Goal: Transaction & Acquisition: Purchase product/service

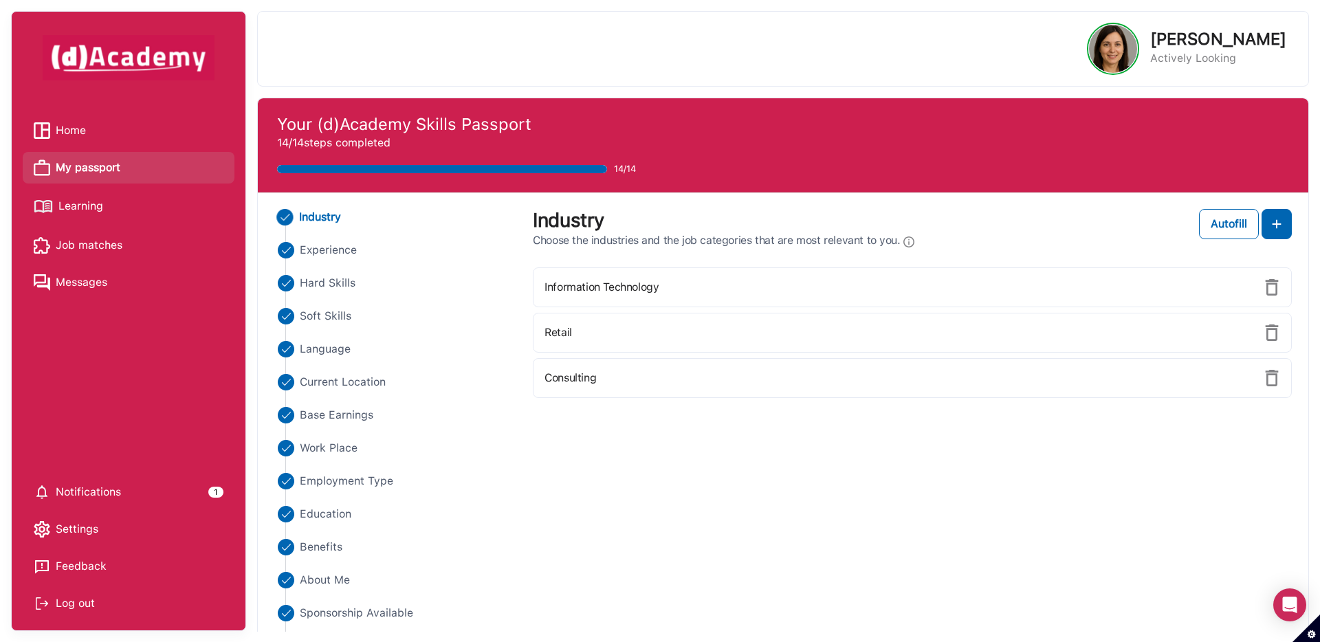
click at [81, 522] on span "Settings" at bounding box center [77, 529] width 43 height 21
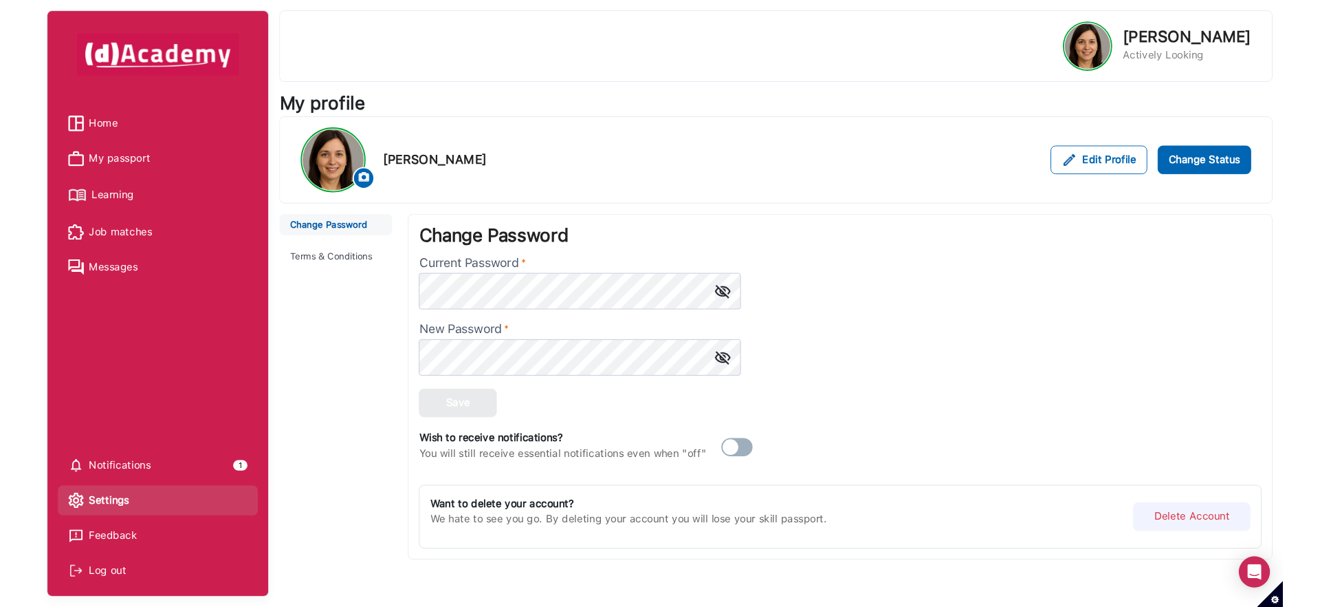
scroll to position [1, 0]
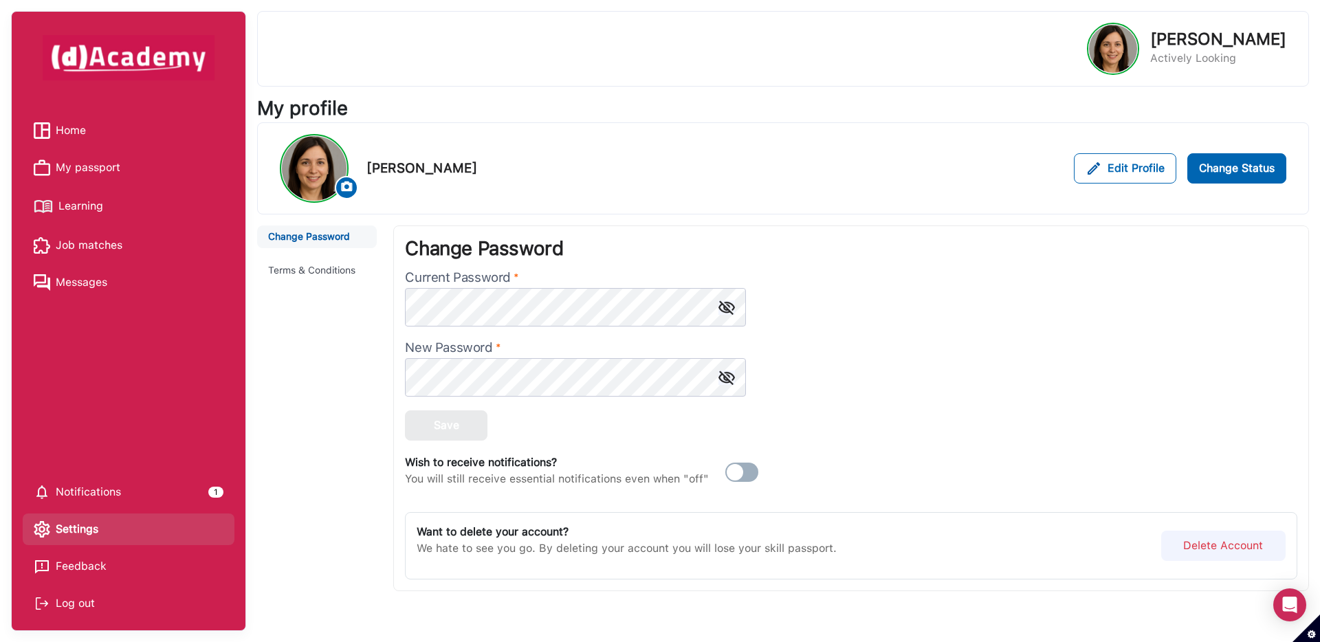
click at [67, 133] on span "Home" at bounding box center [71, 130] width 30 height 21
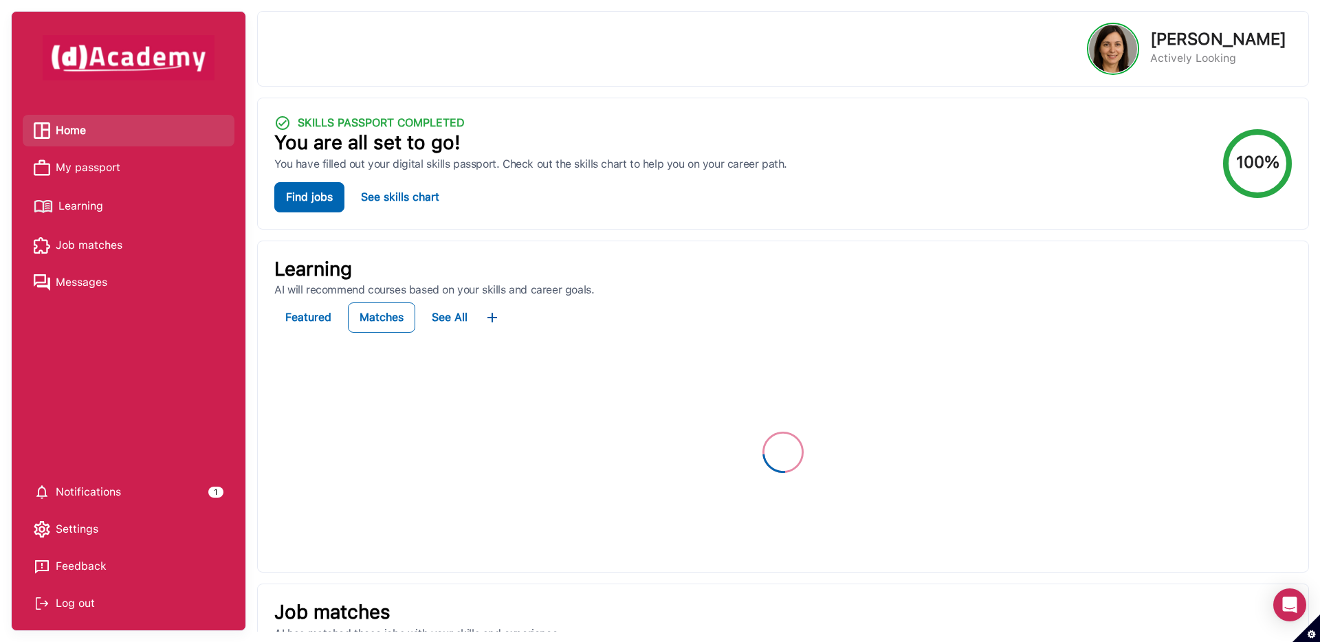
click at [98, 168] on span "My passport" at bounding box center [88, 167] width 65 height 21
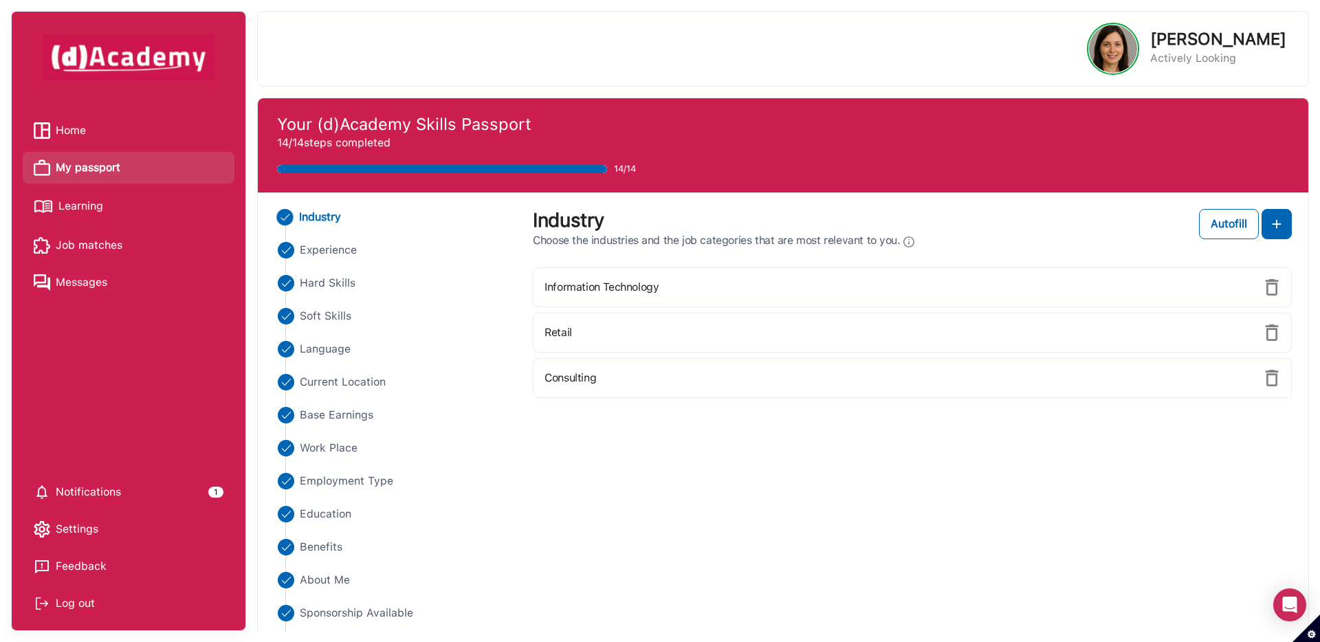
click at [89, 208] on span "Learning" at bounding box center [80, 206] width 45 height 21
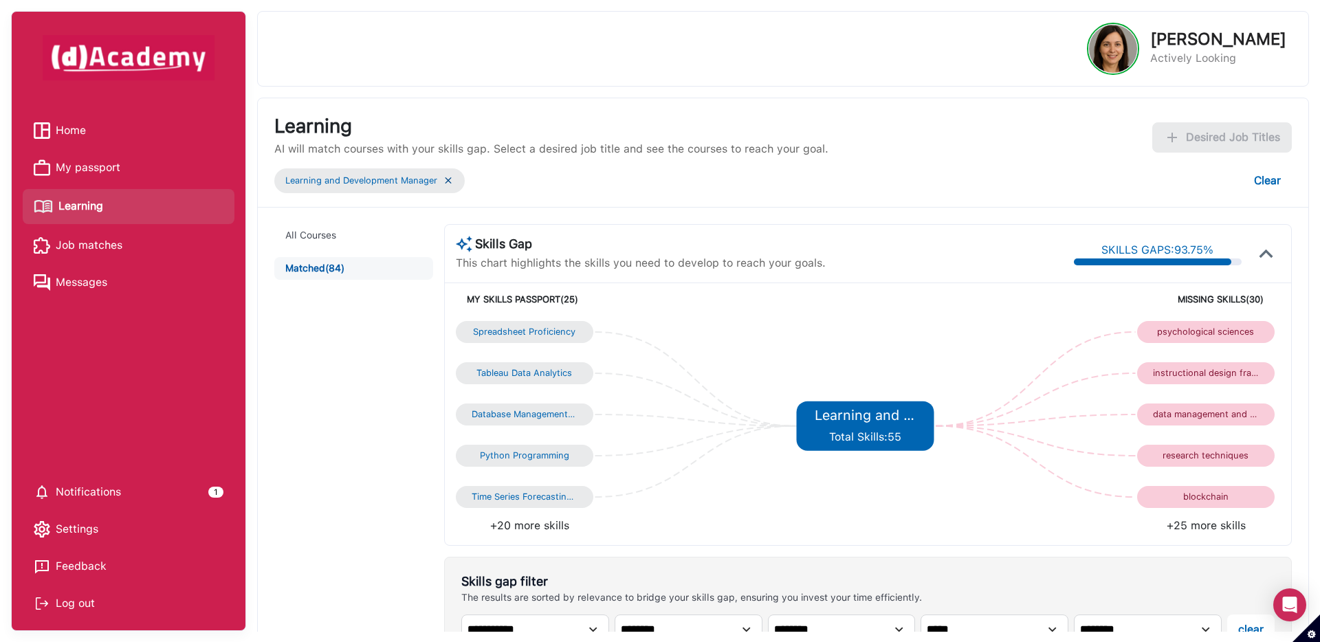
click at [452, 182] on img at bounding box center [448, 181] width 11 height 12
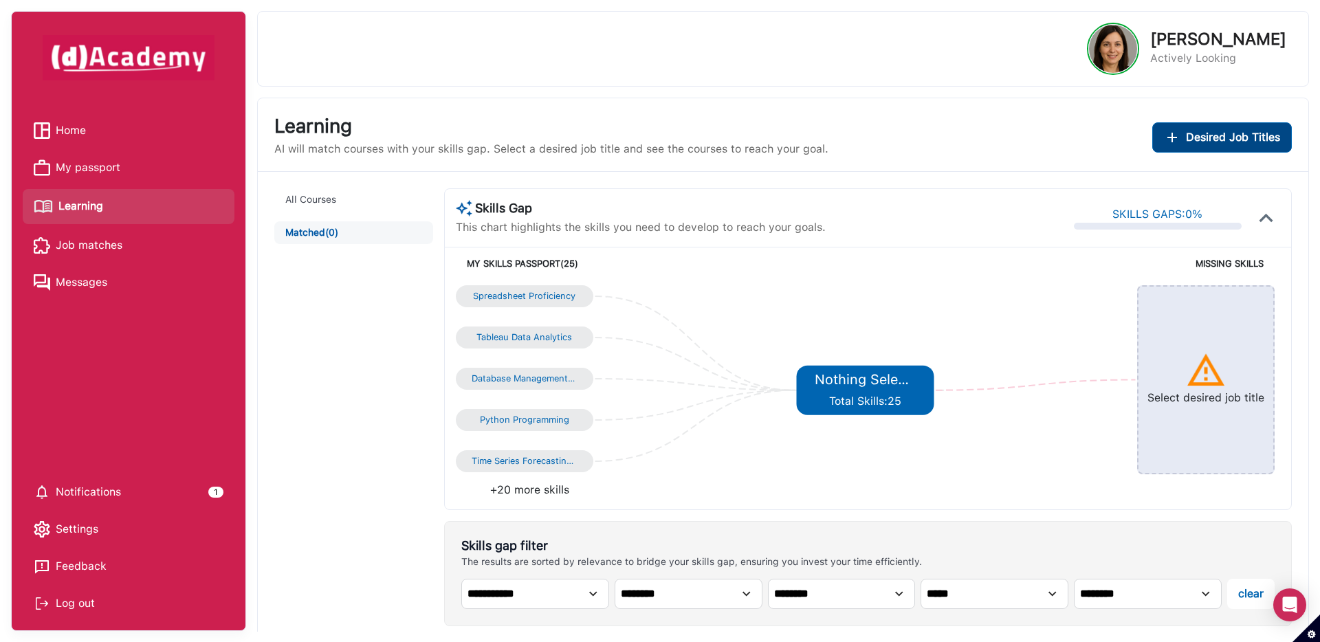
click at [1201, 140] on span "Desired Job Titles" at bounding box center [1233, 137] width 94 height 17
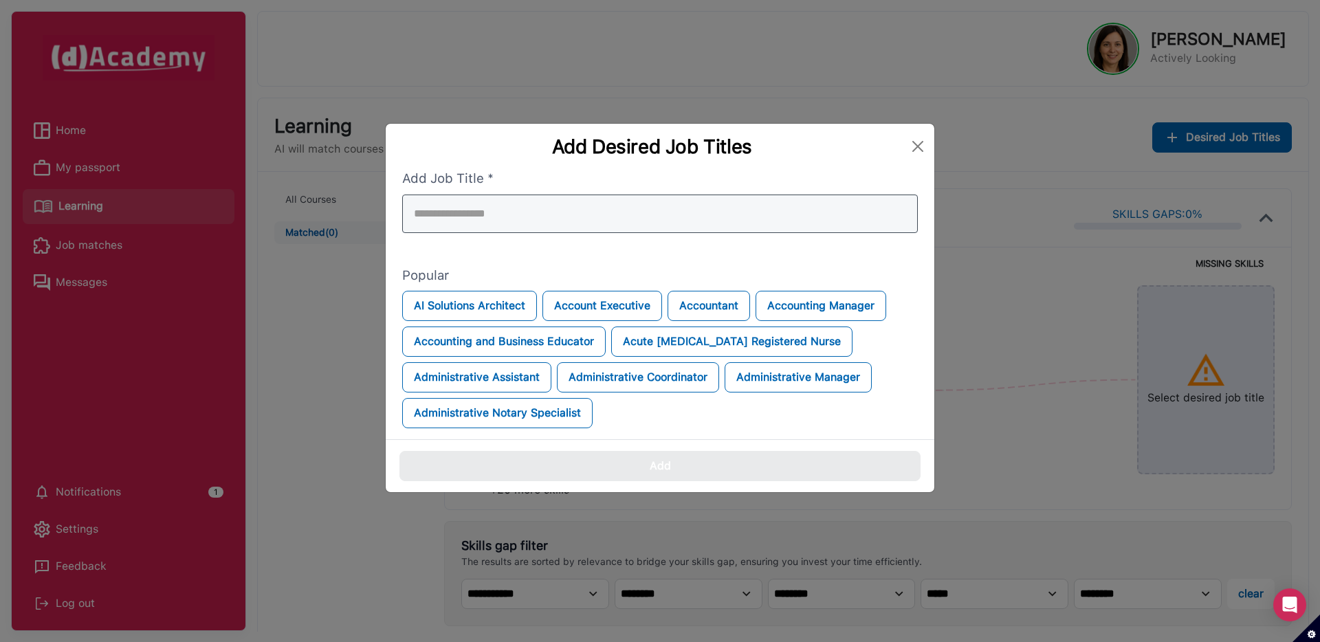
click at [779, 213] on div at bounding box center [660, 214] width 516 height 39
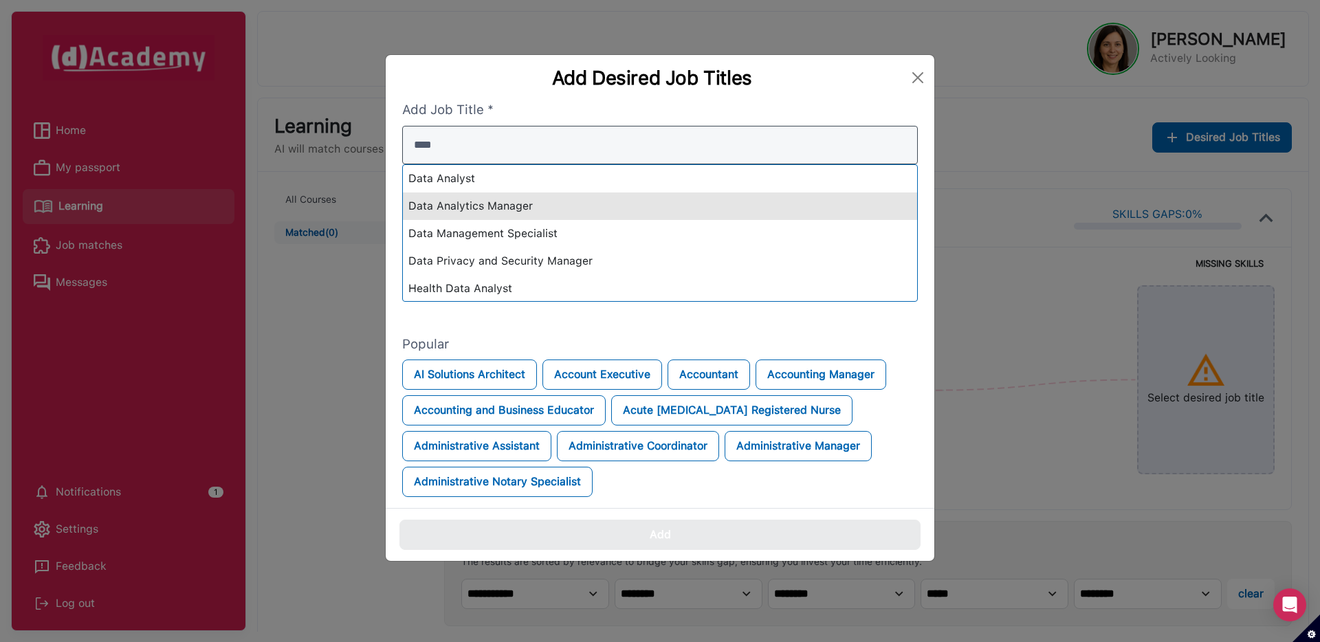
type input "****"
click at [590, 208] on div "Data Analytics Manager" at bounding box center [660, 207] width 514 height 28
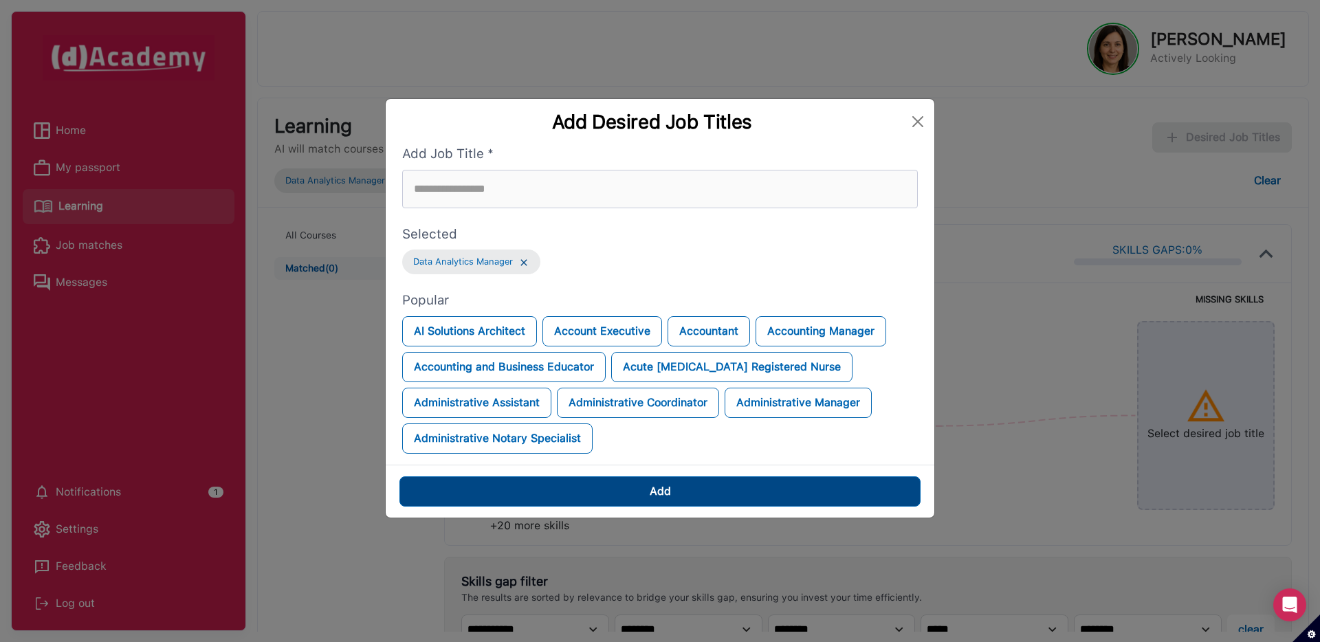
click at [585, 484] on button "Add" at bounding box center [660, 492] width 521 height 30
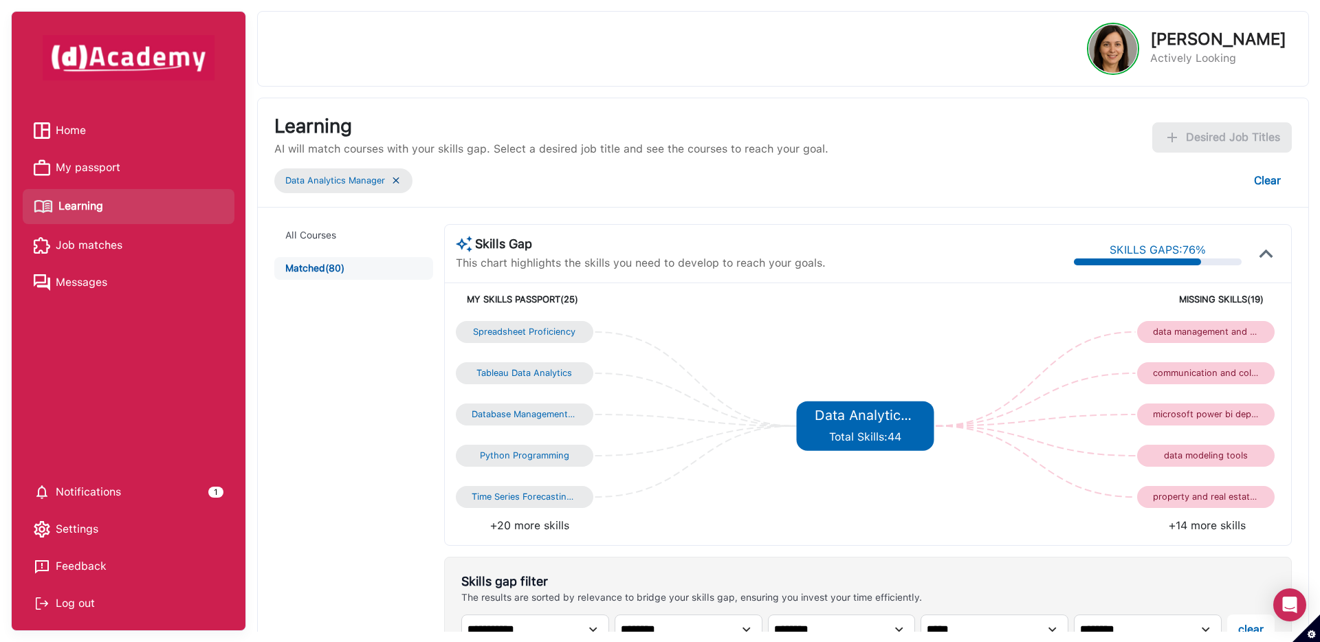
click at [107, 162] on span "My passport" at bounding box center [88, 167] width 65 height 21
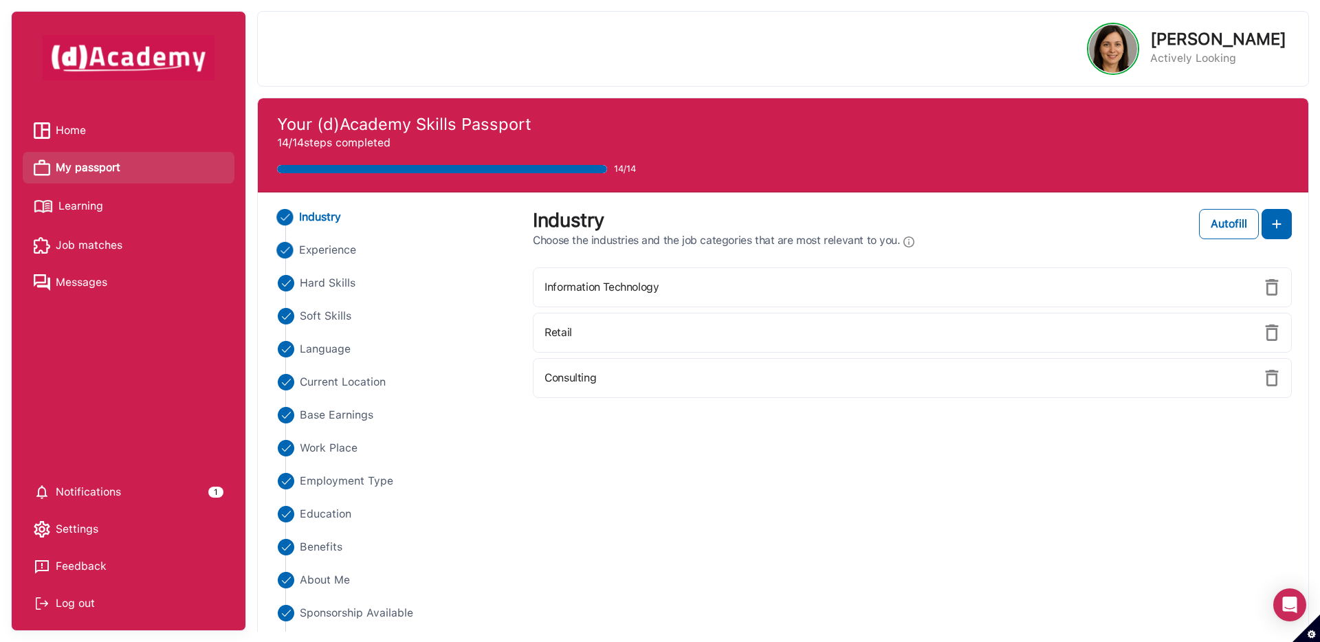
click at [331, 252] on span "Experience" at bounding box center [328, 250] width 58 height 17
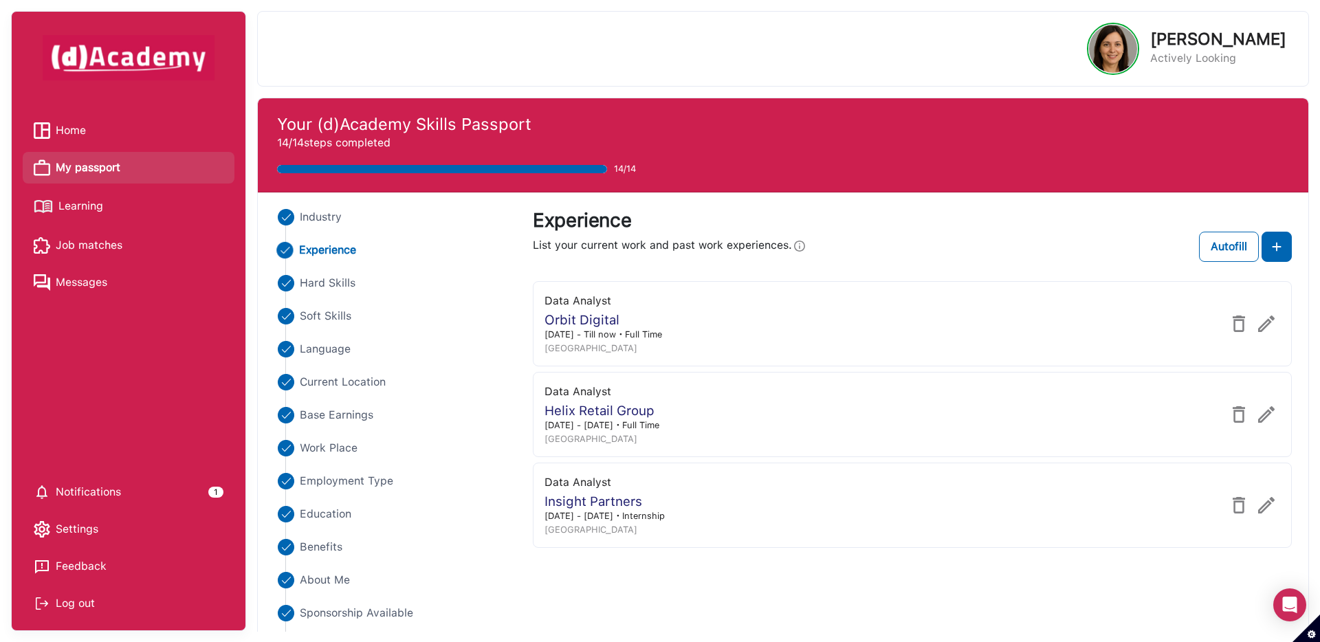
click at [78, 128] on span "Home" at bounding box center [71, 130] width 30 height 21
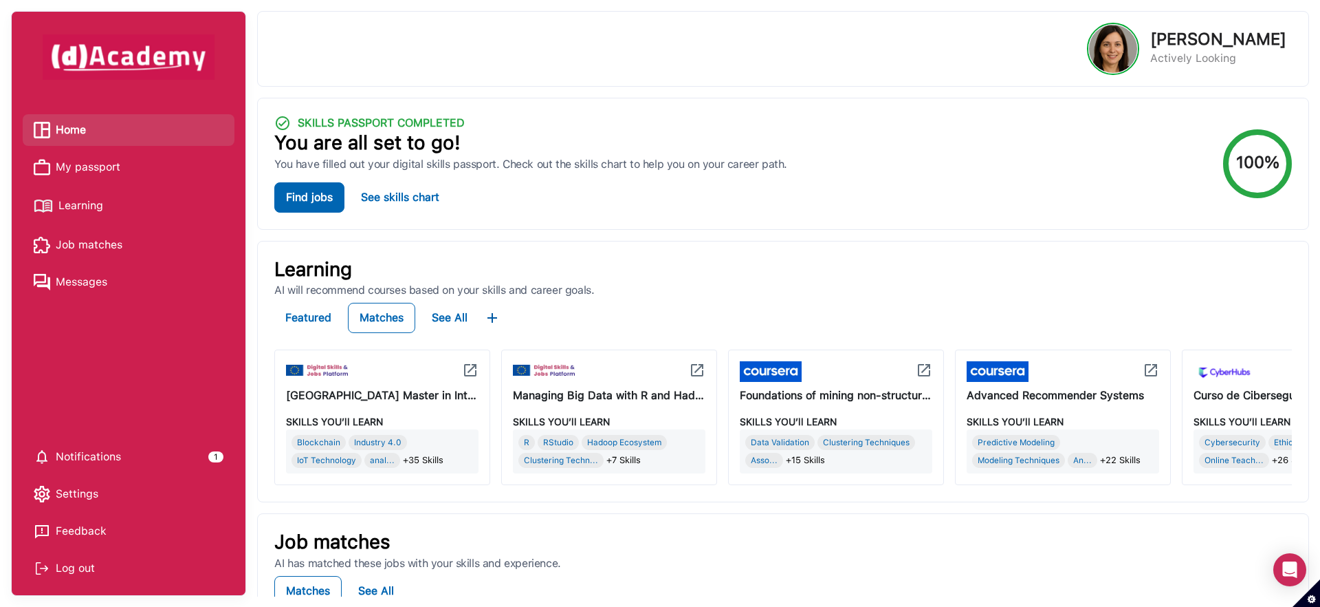
click at [74, 171] on span "My passport" at bounding box center [88, 167] width 65 height 21
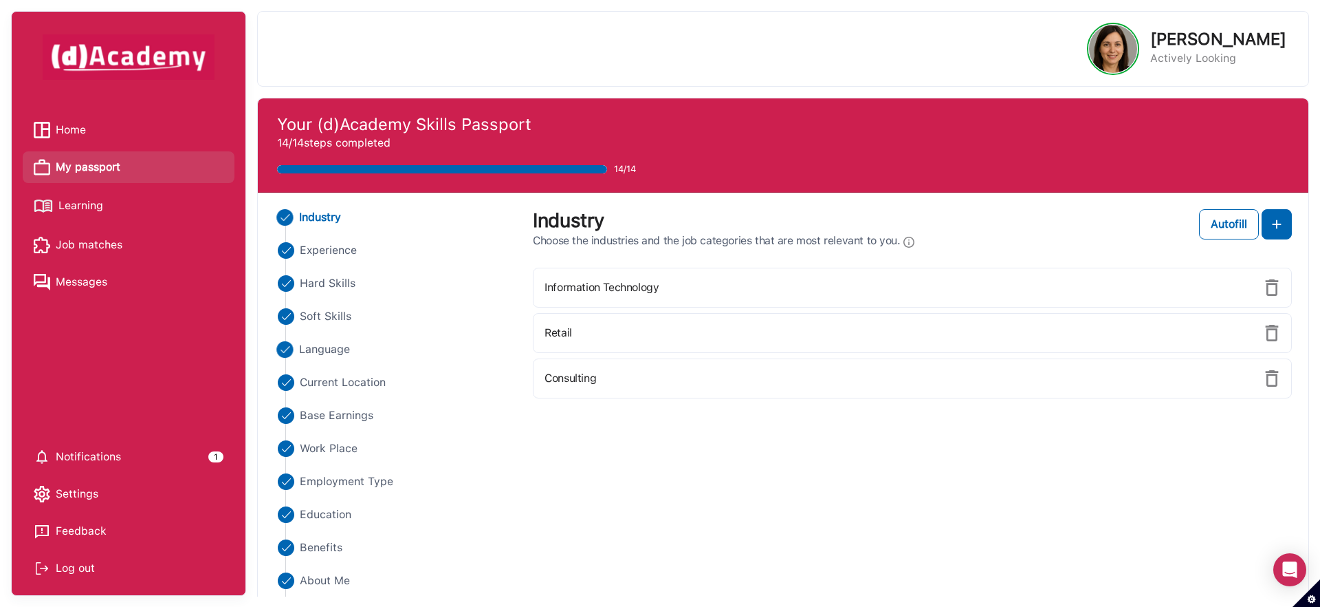
scroll to position [76, 0]
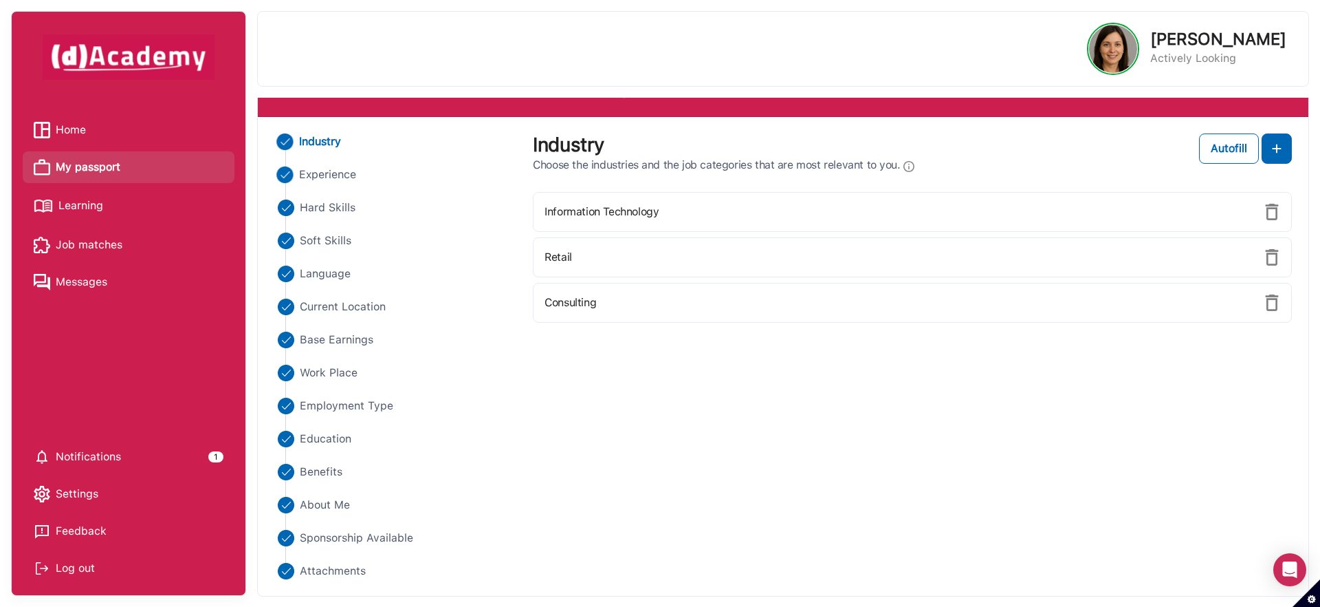
click at [342, 175] on span "Experience" at bounding box center [328, 174] width 58 height 17
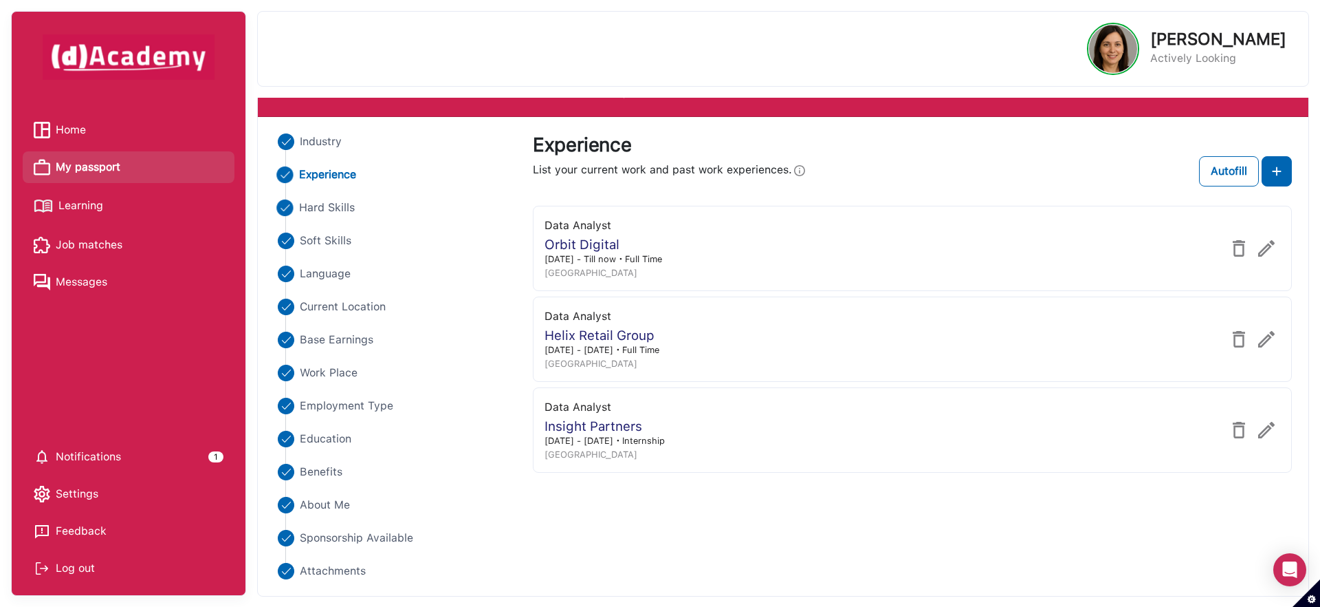
click at [342, 213] on span "Hard Skills" at bounding box center [327, 207] width 56 height 17
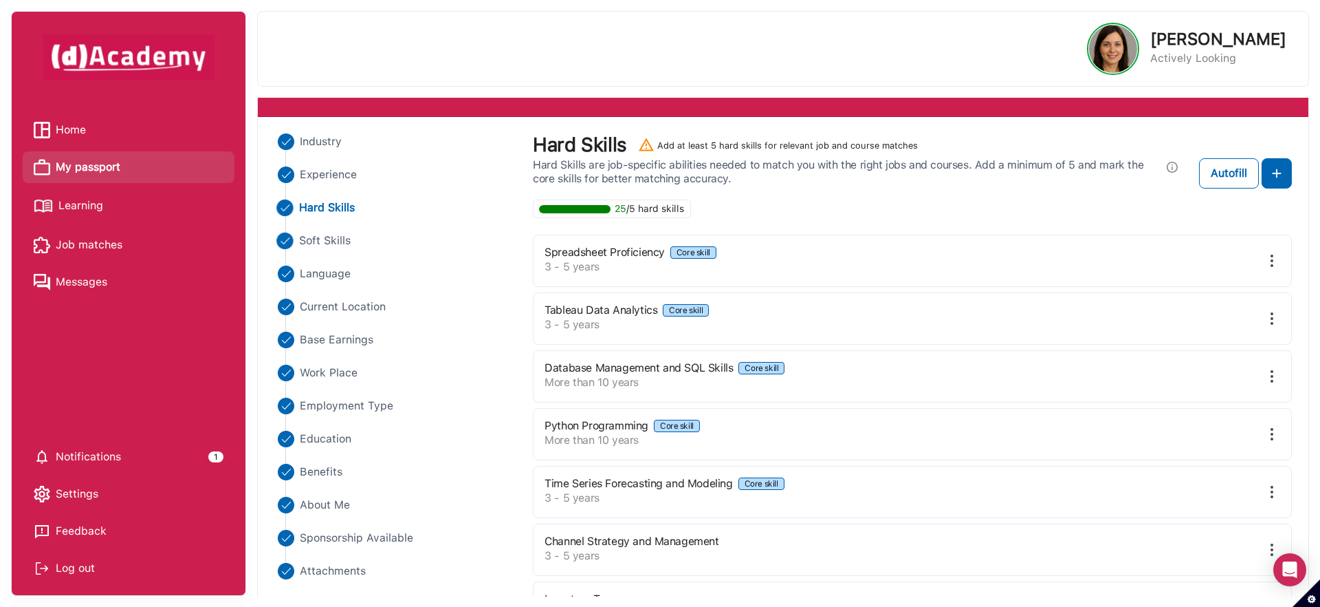
click at [336, 235] on span "Soft Skills" at bounding box center [325, 240] width 52 height 17
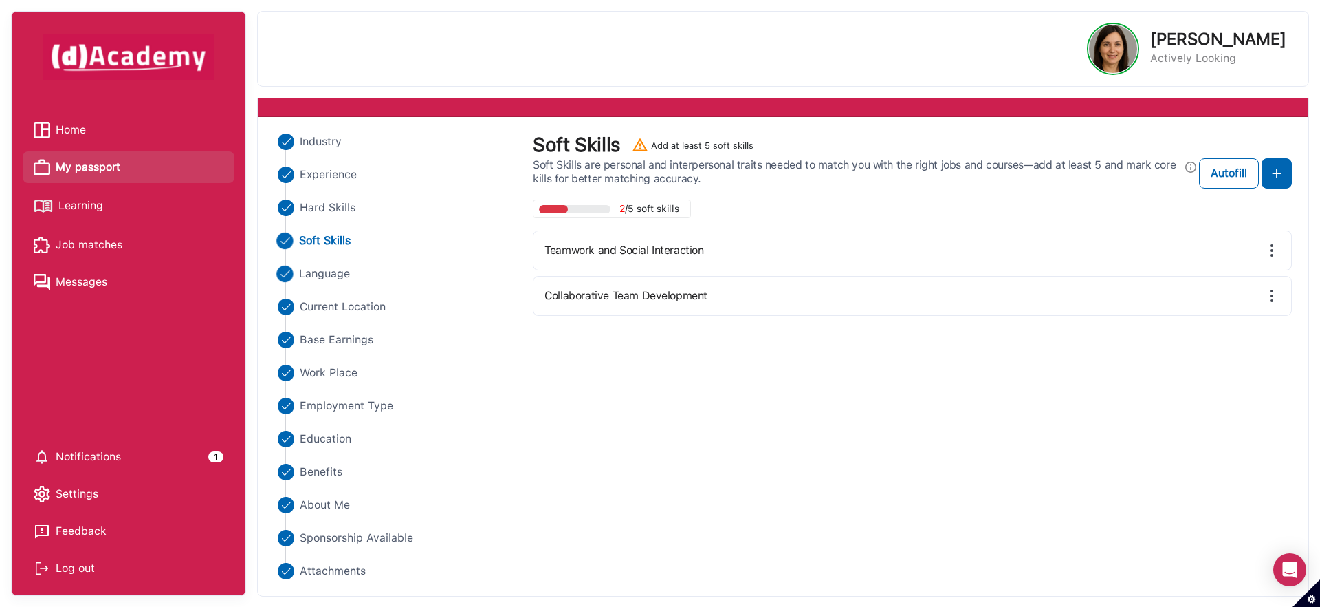
click at [331, 278] on span "Language" at bounding box center [325, 273] width 52 height 17
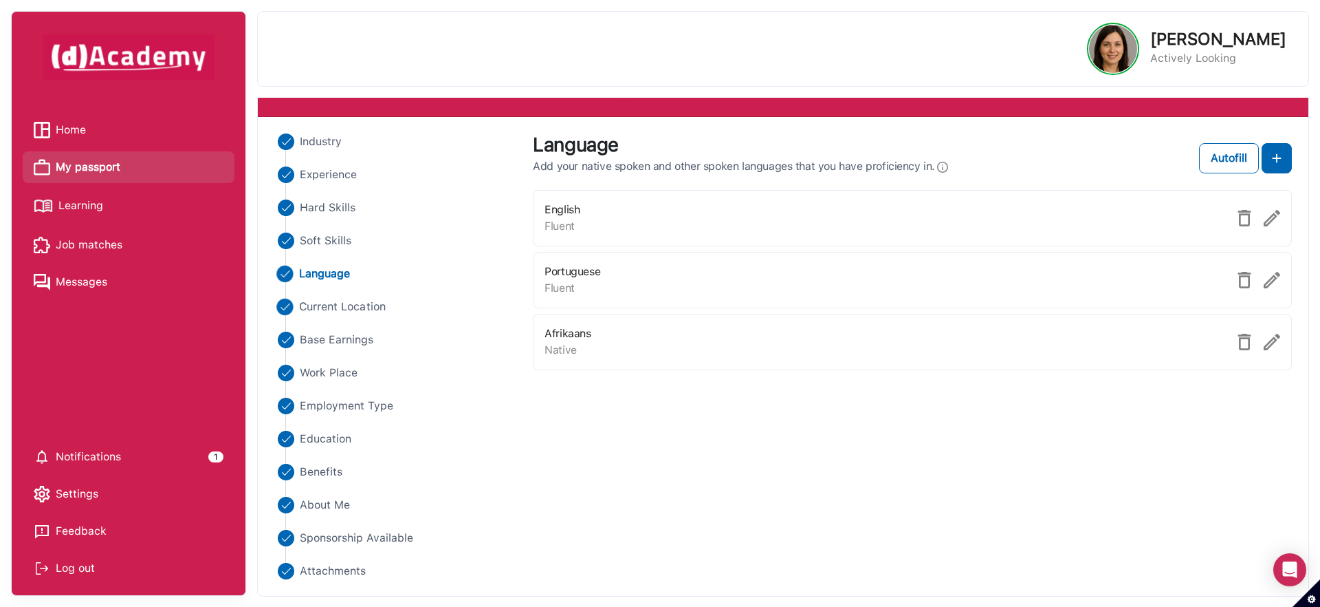
click at [333, 303] on span "Current Location" at bounding box center [342, 306] width 87 height 17
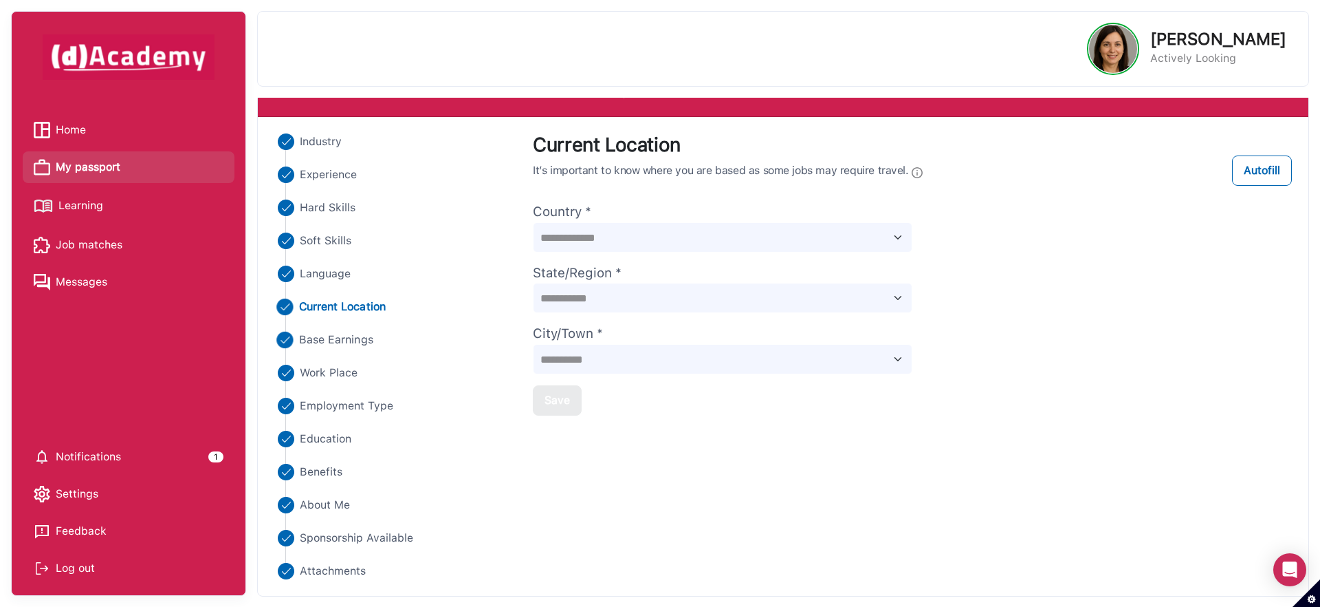
click at [354, 342] on span "Base Earnings" at bounding box center [336, 339] width 74 height 17
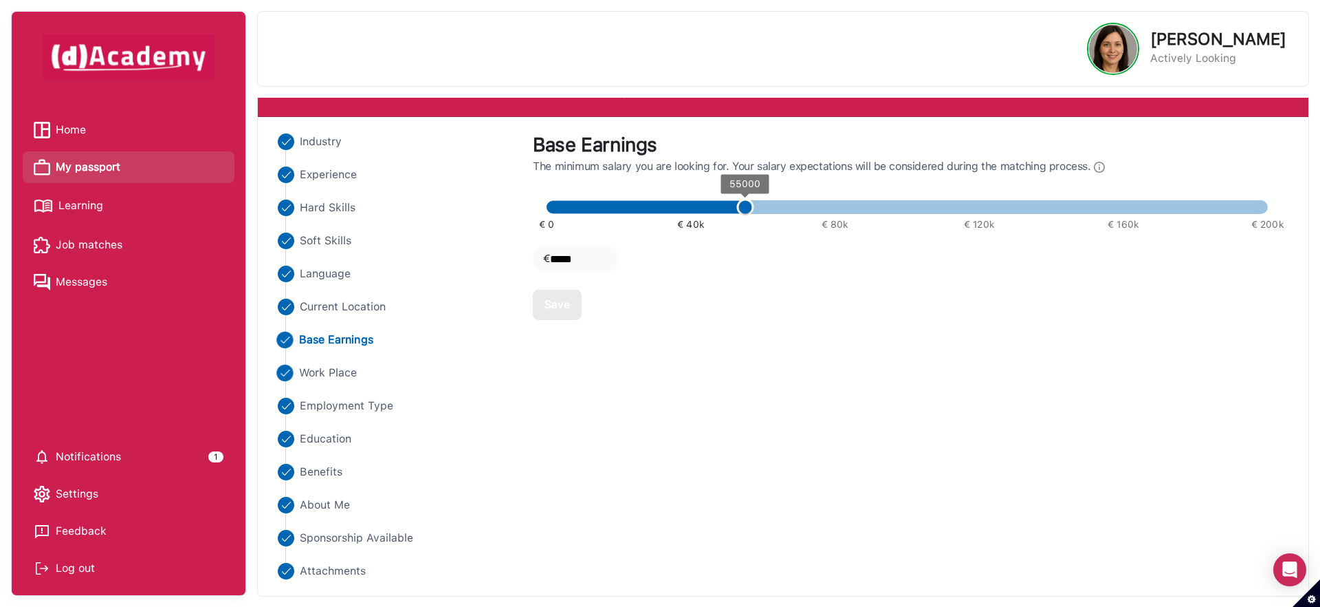
click at [347, 371] on span "Work Place" at bounding box center [328, 373] width 58 height 17
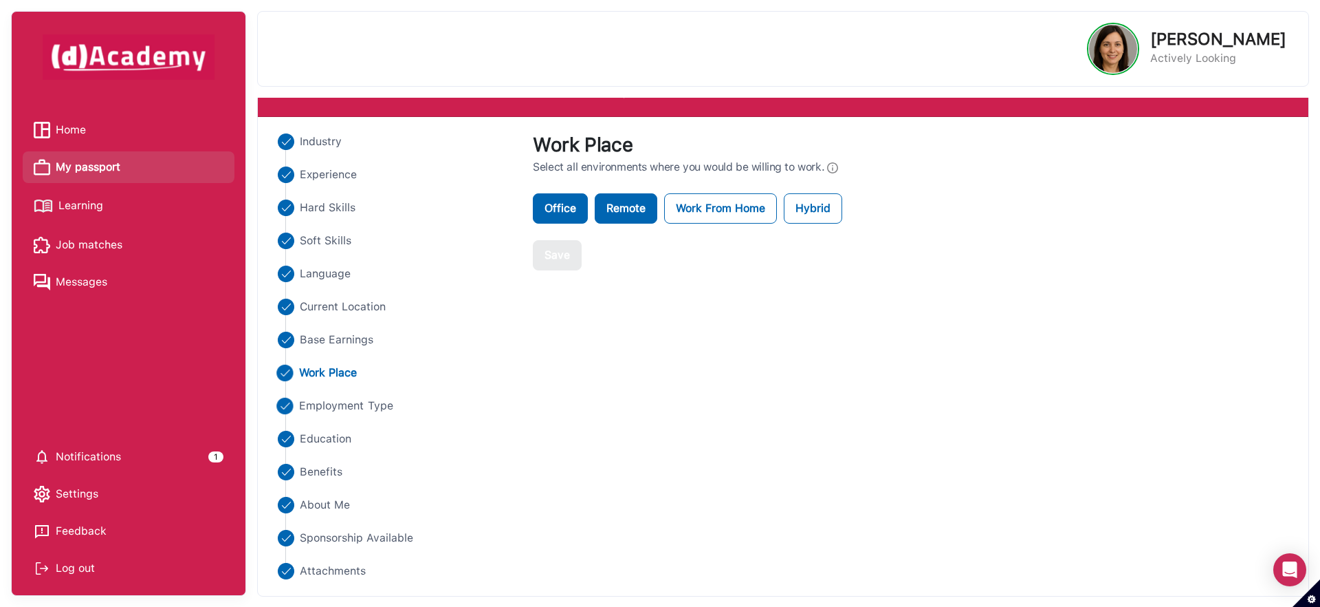
click at [345, 405] on span "Employment Type" at bounding box center [346, 406] width 94 height 17
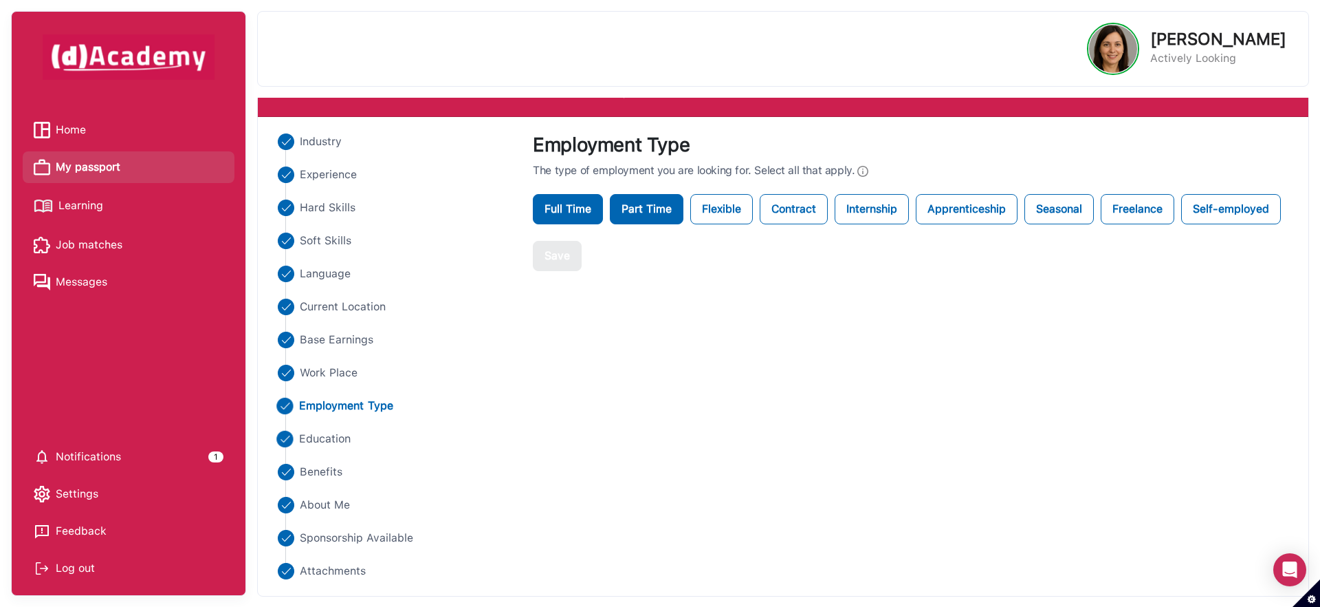
click at [332, 435] on span "Education" at bounding box center [325, 439] width 52 height 17
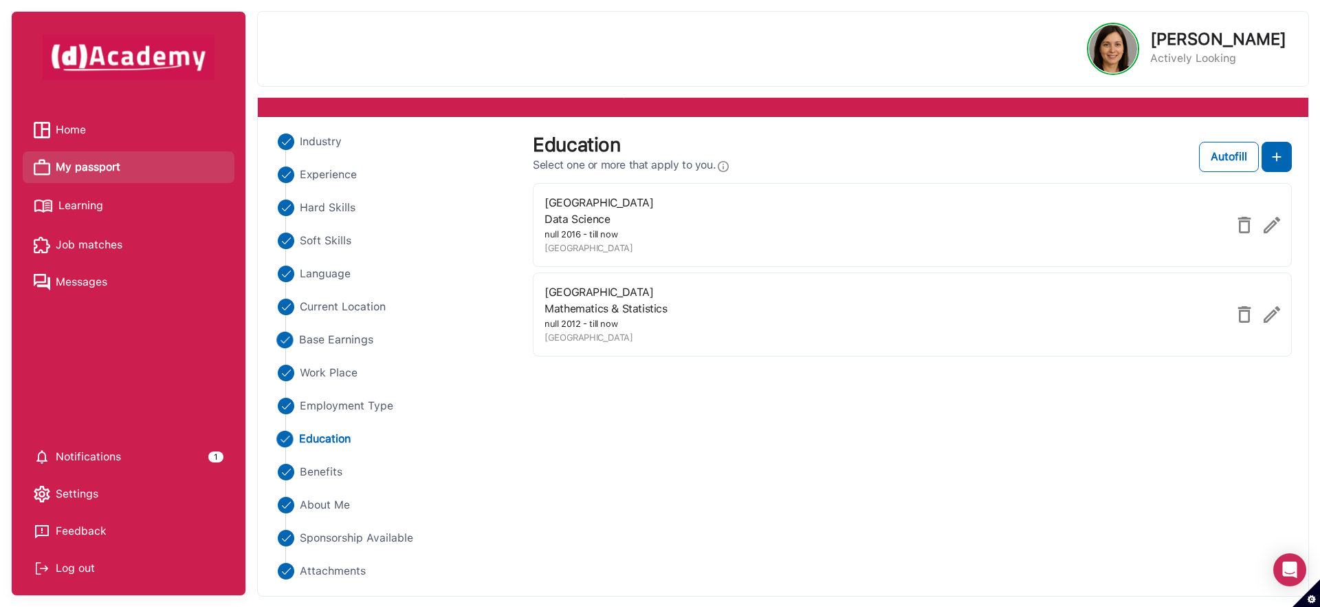
click at [352, 347] on span "Base Earnings" at bounding box center [336, 339] width 74 height 17
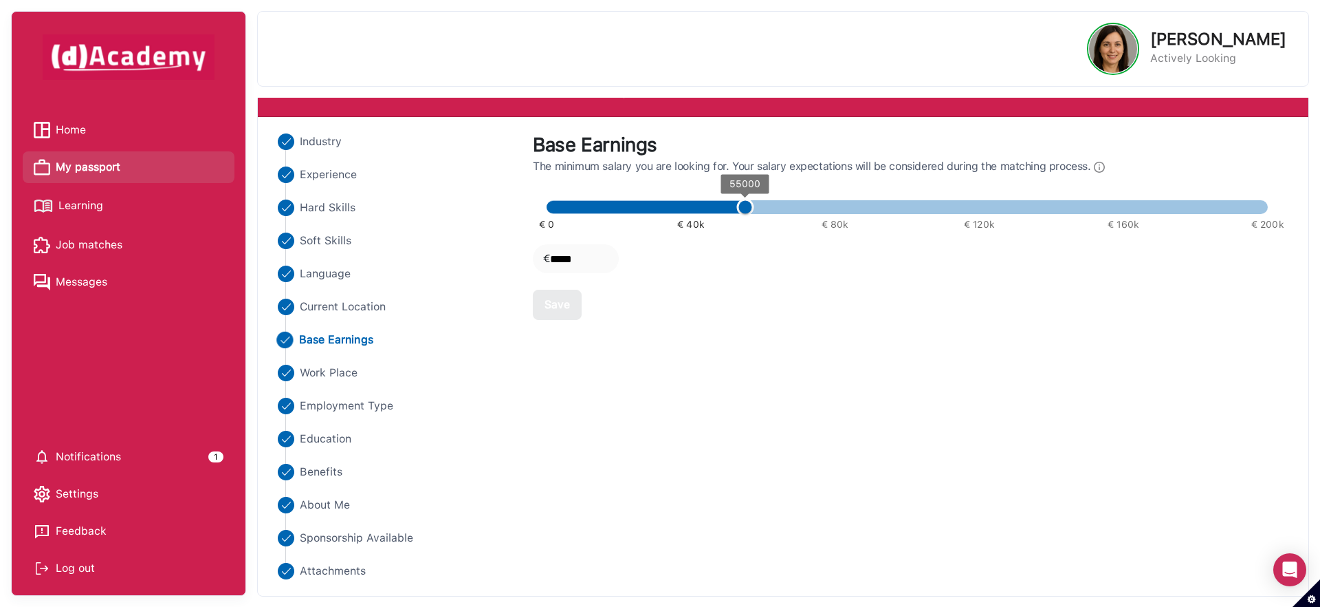
type input "*****"
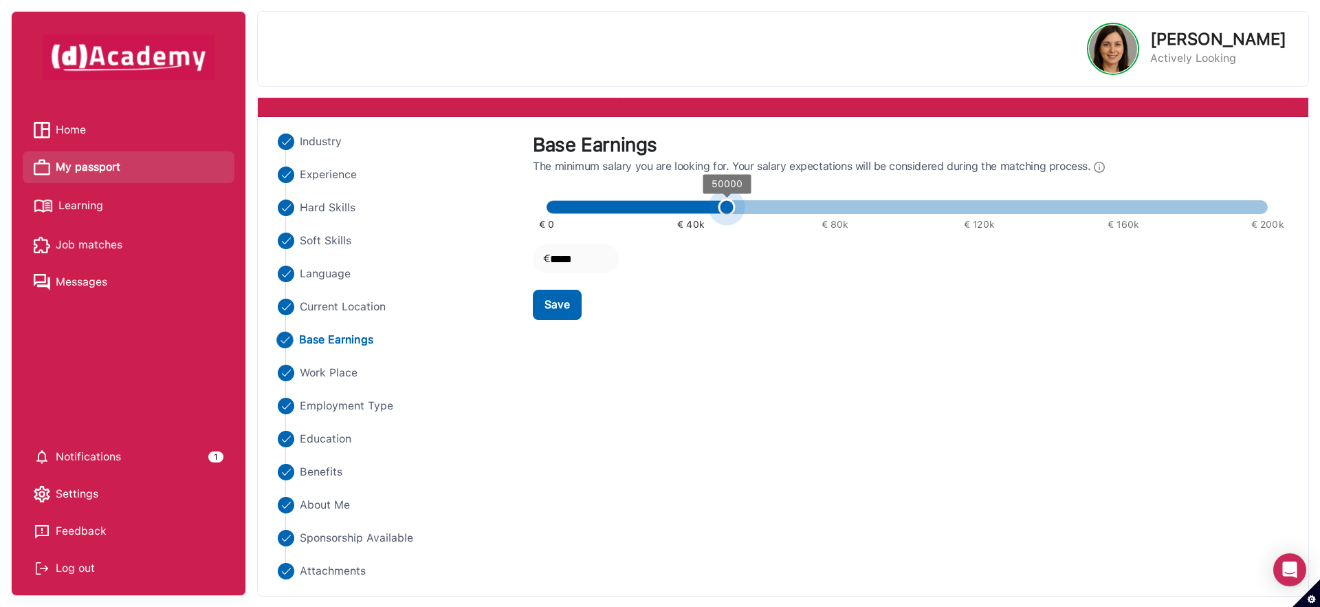
type input "*****"
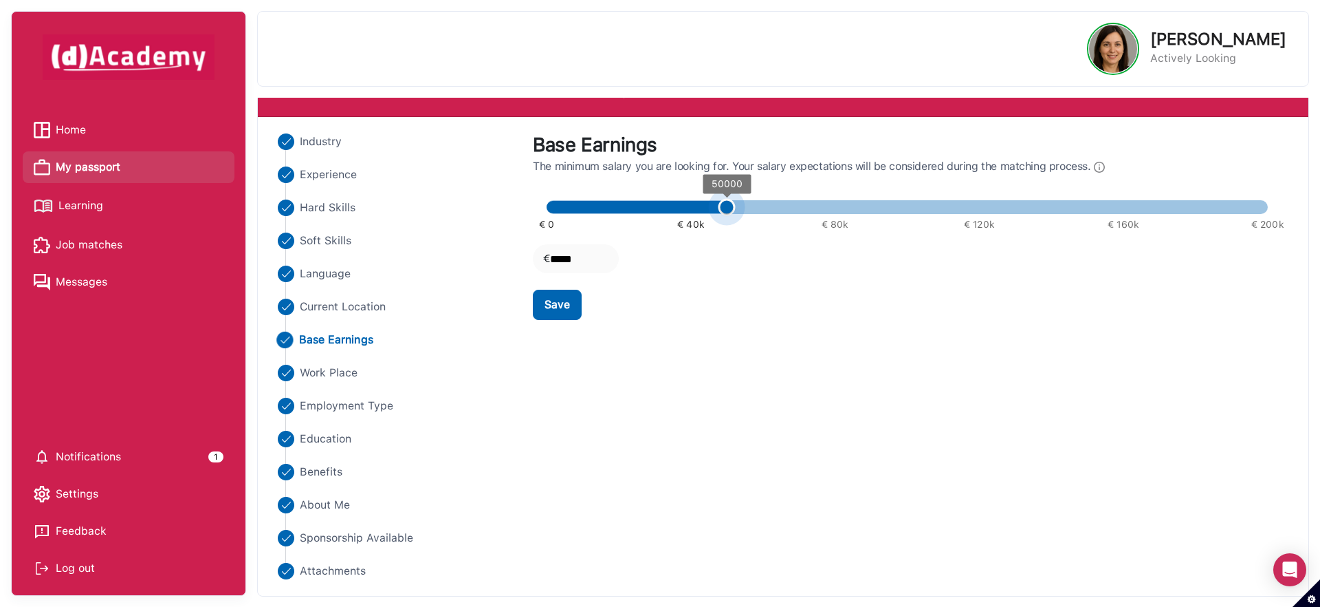
type input "****"
type input "*"
drag, startPoint x: 740, startPoint y: 211, endPoint x: 488, endPoint y: 202, distance: 251.9
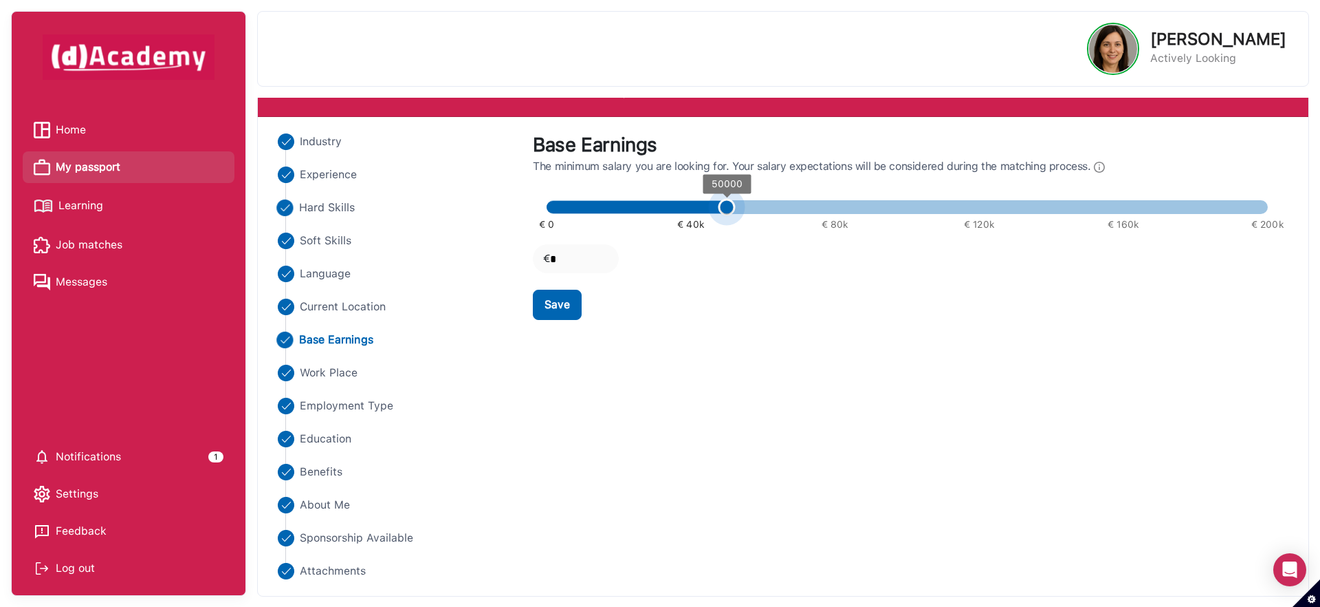
click at [490, 202] on div "Industry Experience Hard Skills Soft Skills Language Current Location Base Earn…" at bounding box center [783, 356] width 1034 height 446
click at [444, 297] on ul "Industry Experience Hard Skills Soft Skills Language Current Location Base Earn…" at bounding box center [395, 356] width 242 height 446
click at [543, 304] on button "Save" at bounding box center [557, 305] width 49 height 30
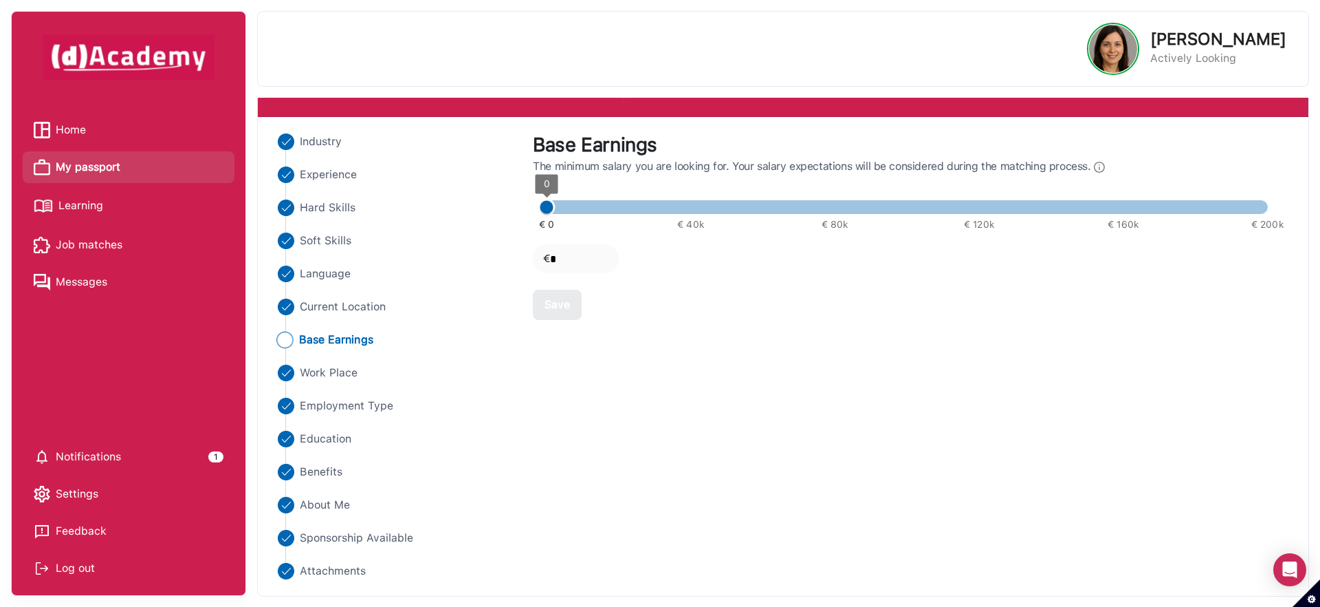
scroll to position [75, 0]
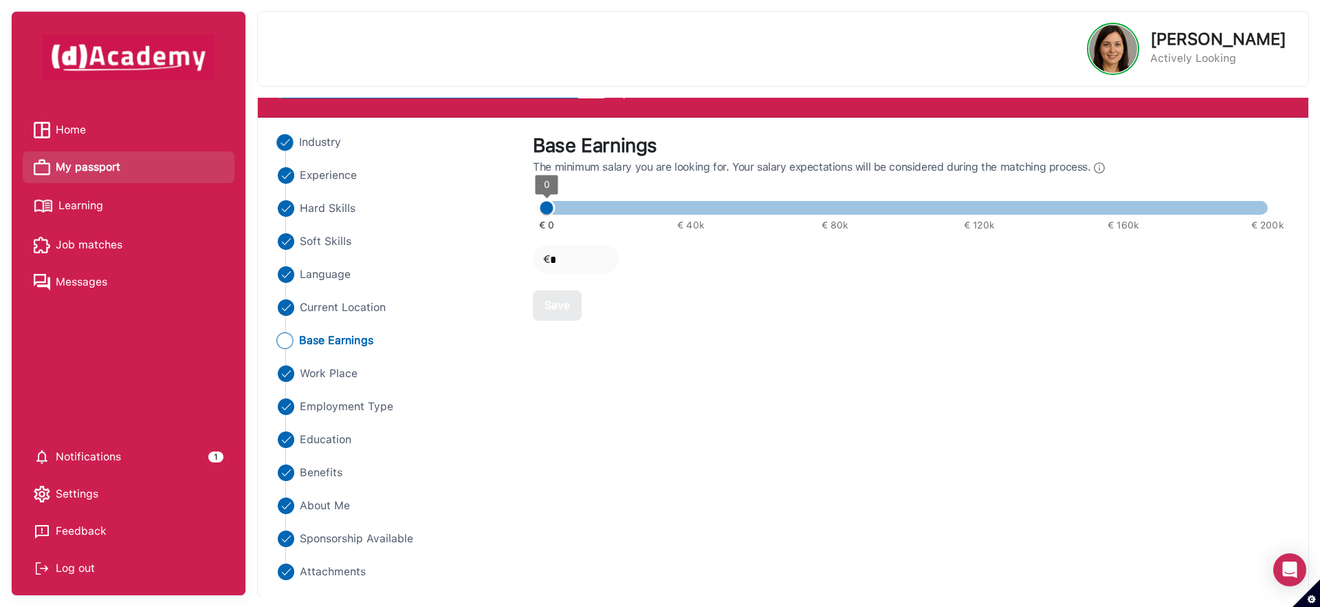
click at [327, 142] on span "Industry" at bounding box center [320, 142] width 43 height 17
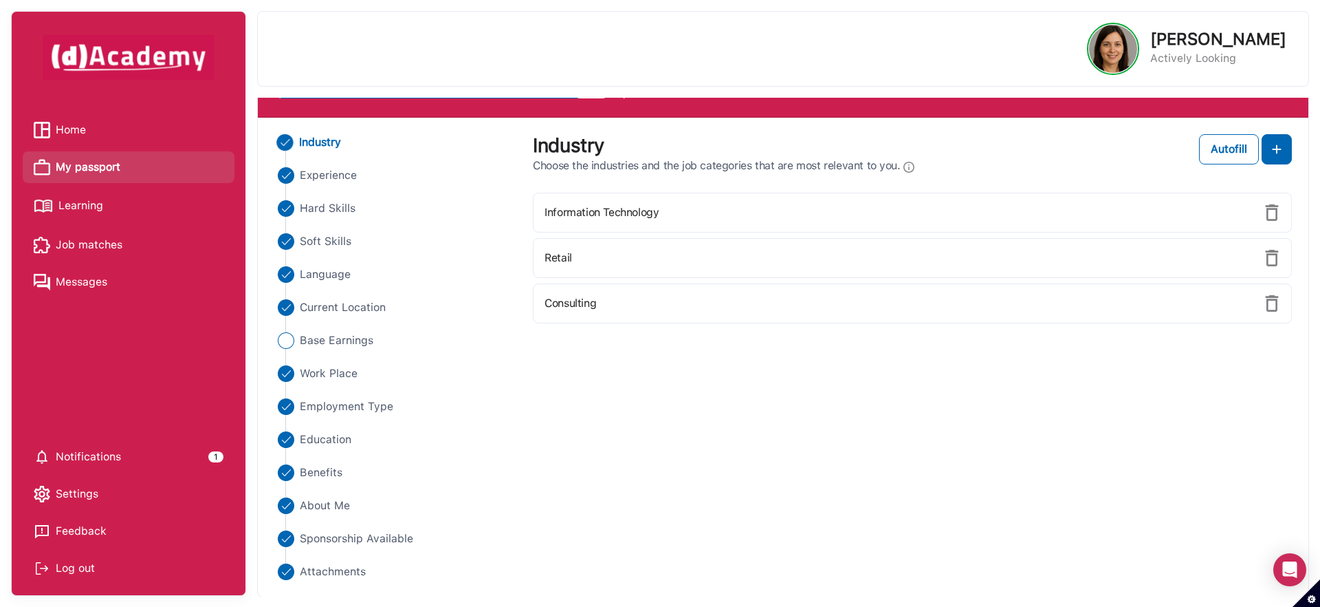
click at [331, 143] on span "Industry" at bounding box center [320, 142] width 43 height 17
click at [349, 178] on span "Experience" at bounding box center [328, 175] width 58 height 17
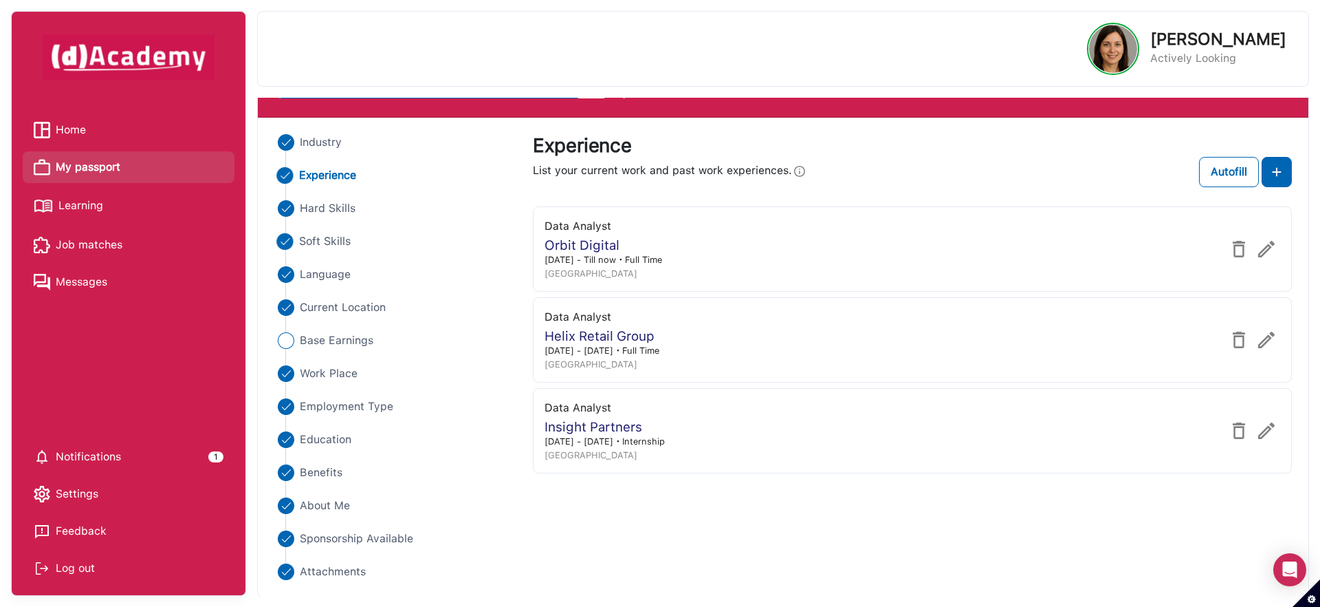
scroll to position [76, 0]
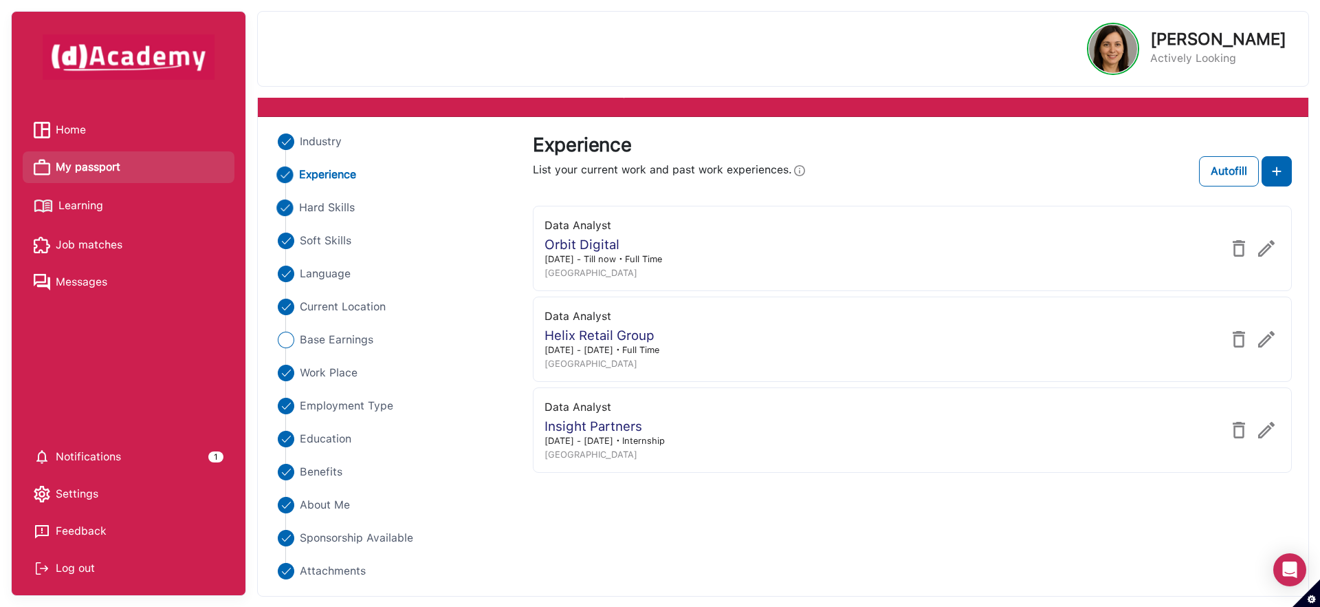
click at [342, 206] on span "Hard Skills" at bounding box center [327, 207] width 56 height 17
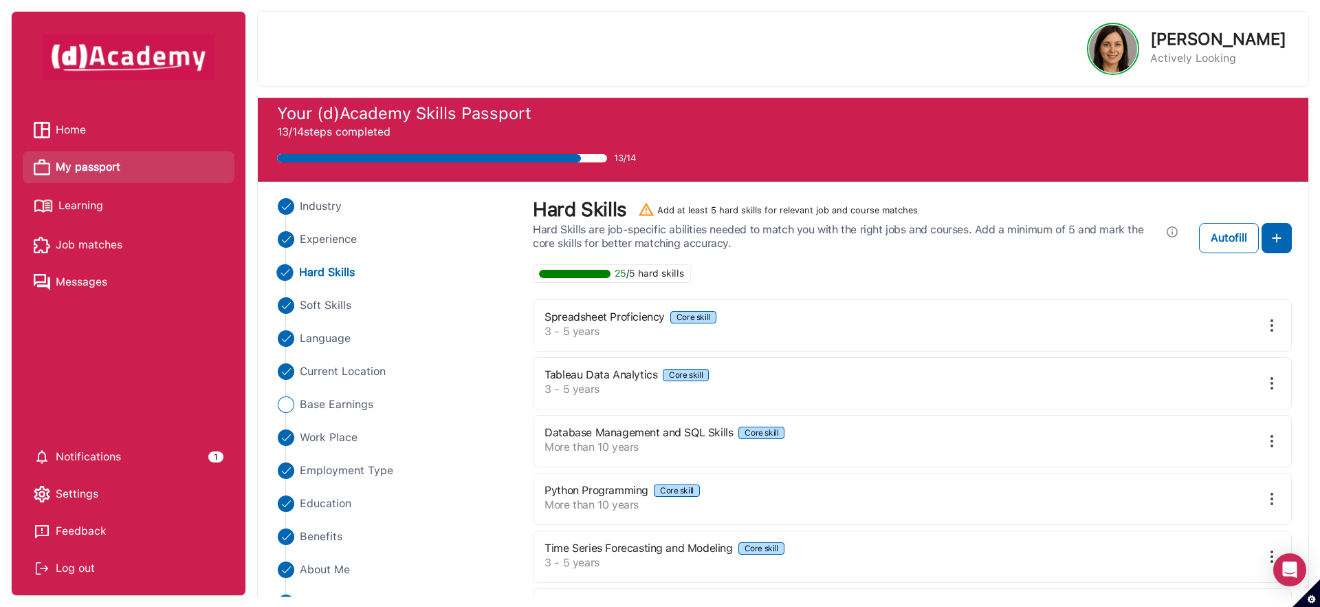
scroll to position [0, 0]
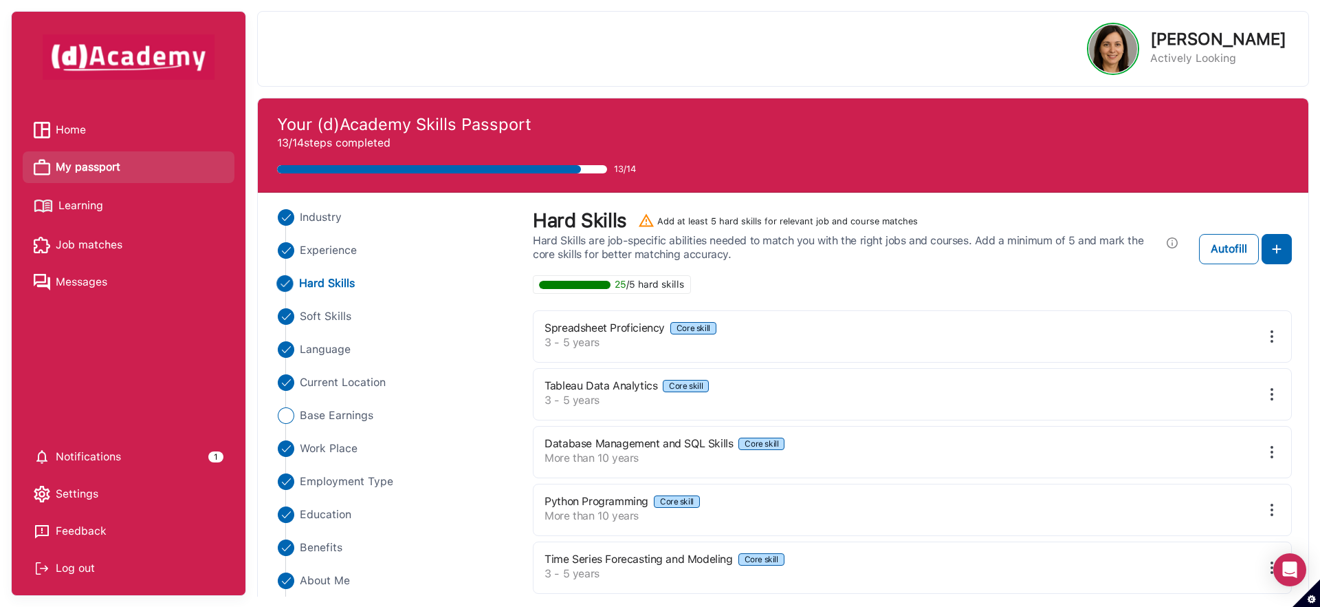
click at [80, 206] on span "Learning" at bounding box center [80, 205] width 45 height 21
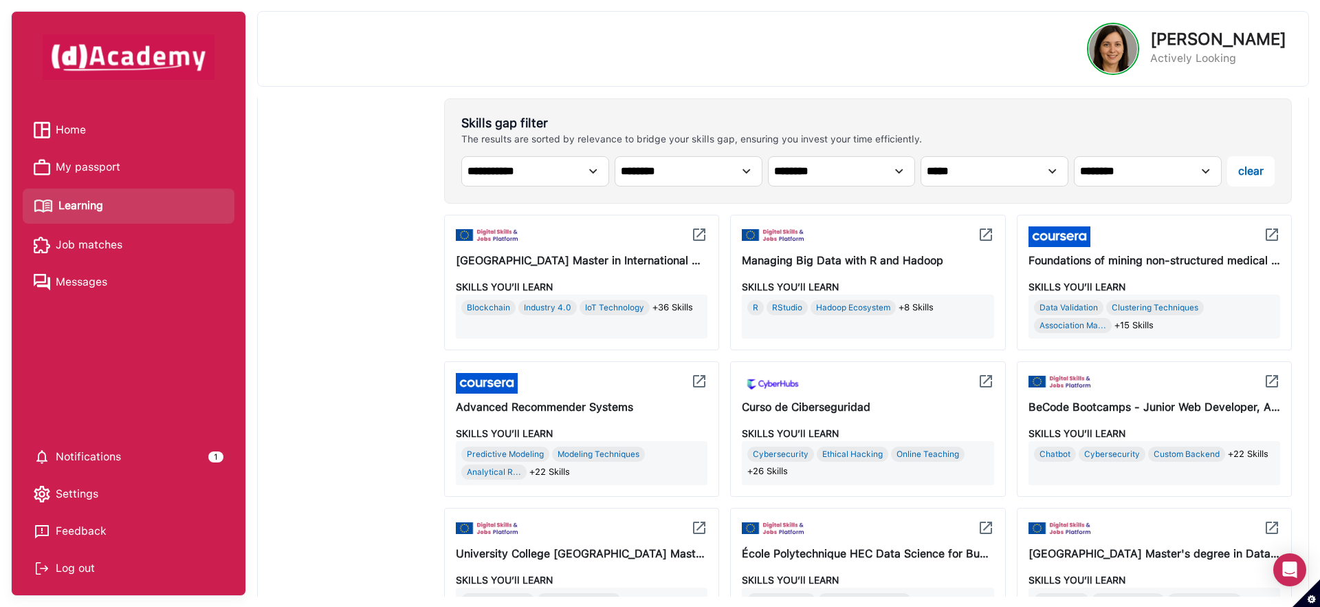
scroll to position [457, 0]
click at [690, 304] on span "+36 Skills" at bounding box center [673, 308] width 41 height 15
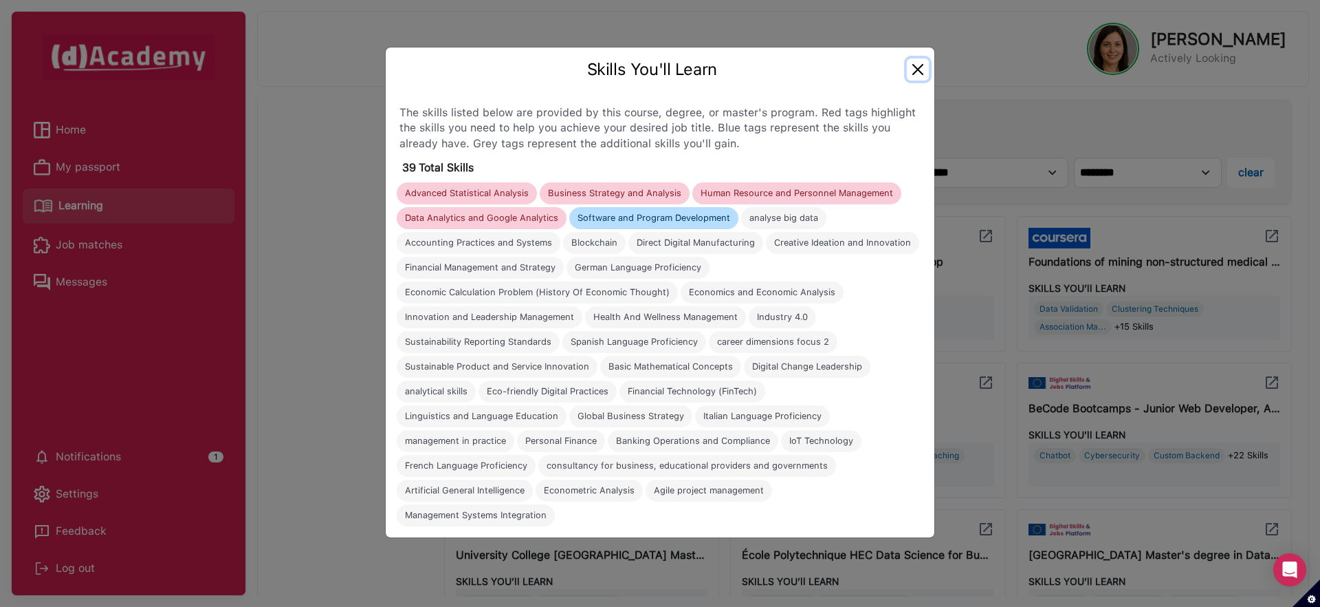
click at [920, 75] on button "Close" at bounding box center [918, 69] width 22 height 22
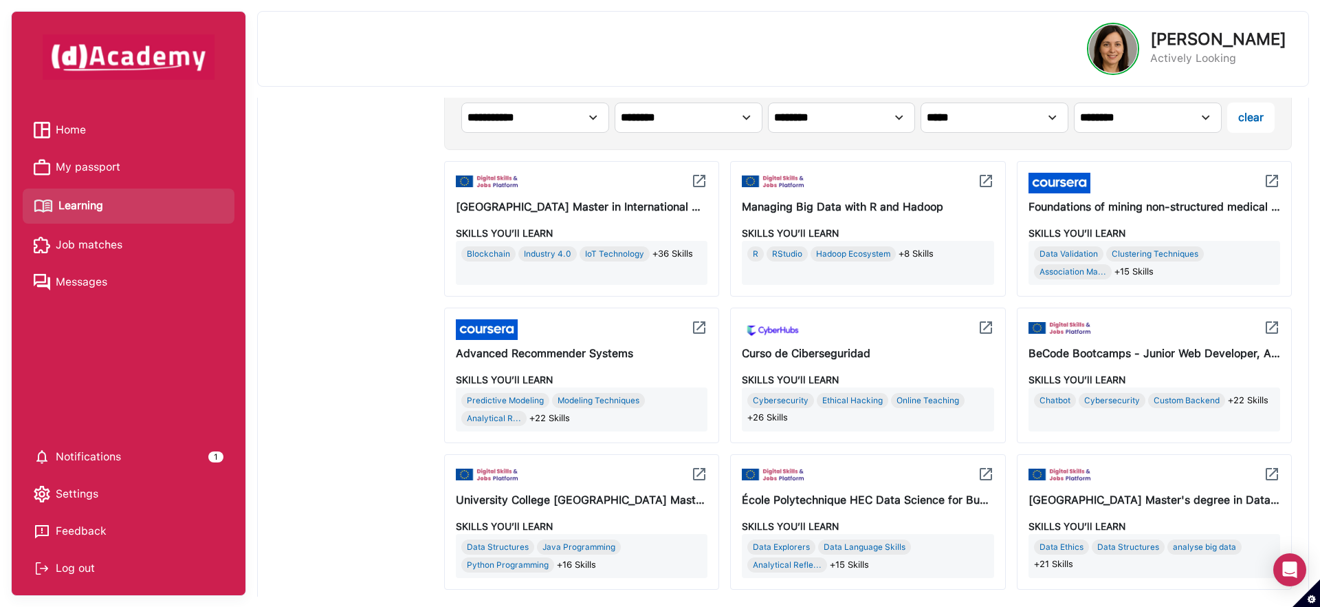
scroll to position [514, 0]
click at [393, 322] on div "All Courses Matched (80)" at bounding box center [359, 465] width 170 height 1510
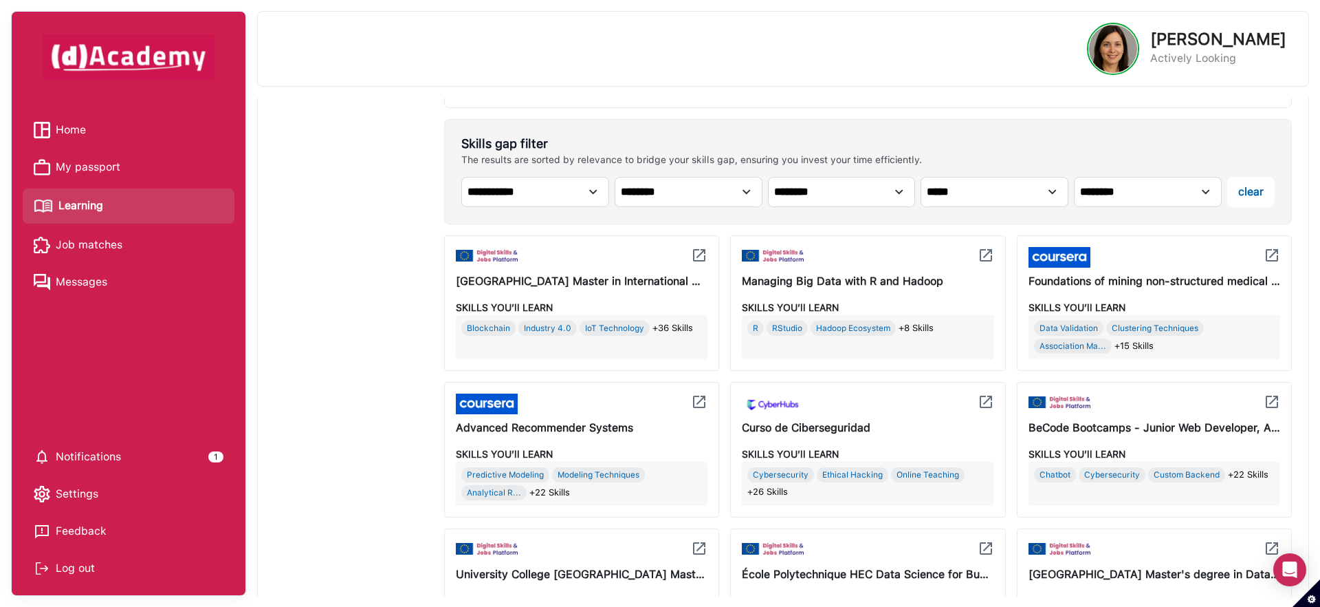
scroll to position [439, 0]
click at [674, 327] on span "+36 Skills" at bounding box center [673, 326] width 41 height 15
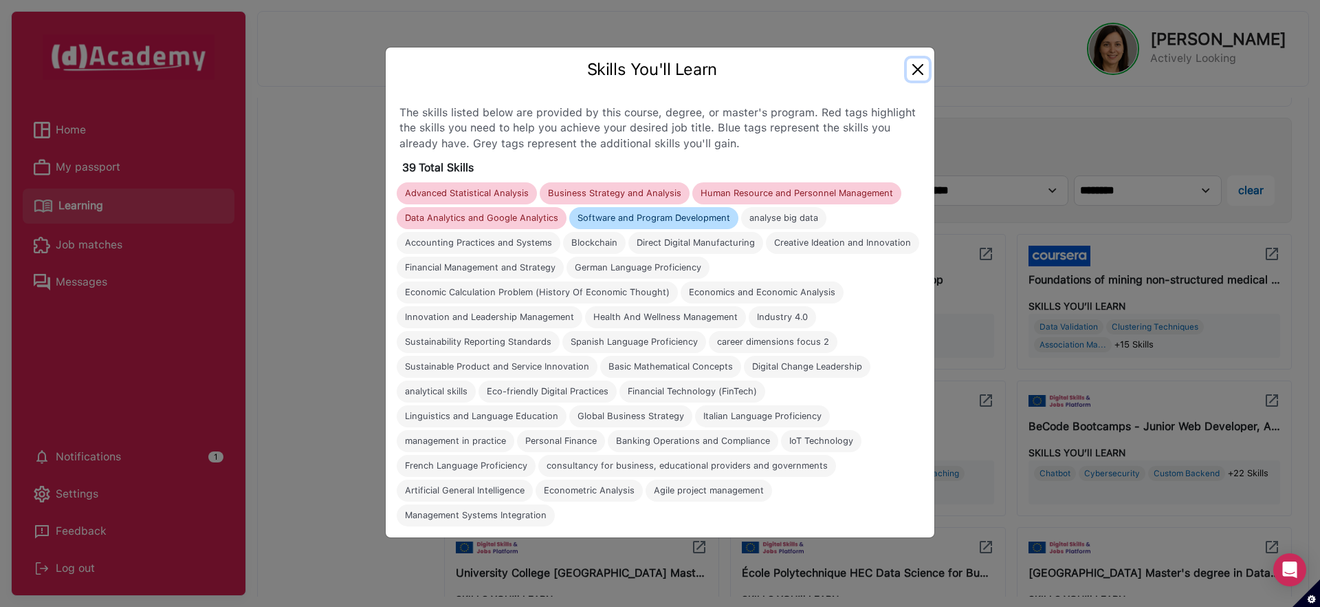
click at [920, 65] on button "Close" at bounding box center [918, 69] width 22 height 22
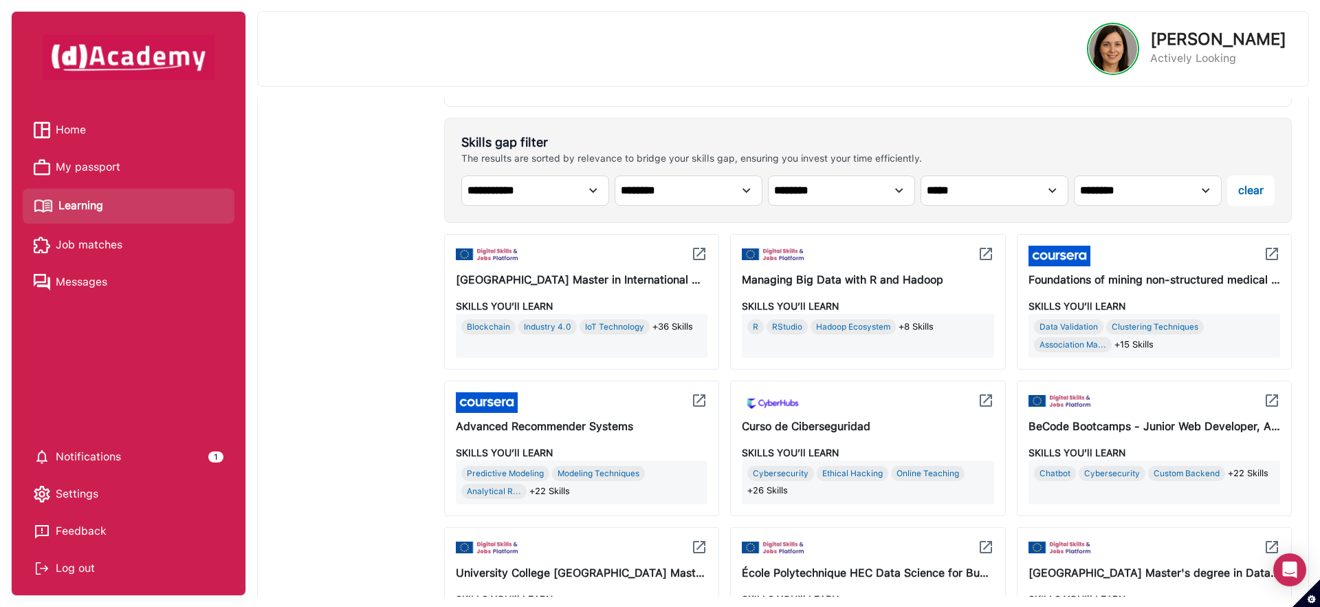
click at [849, 338] on div "R RStudio Hadoop Ecosystem +8 Skills" at bounding box center [868, 335] width 246 height 39
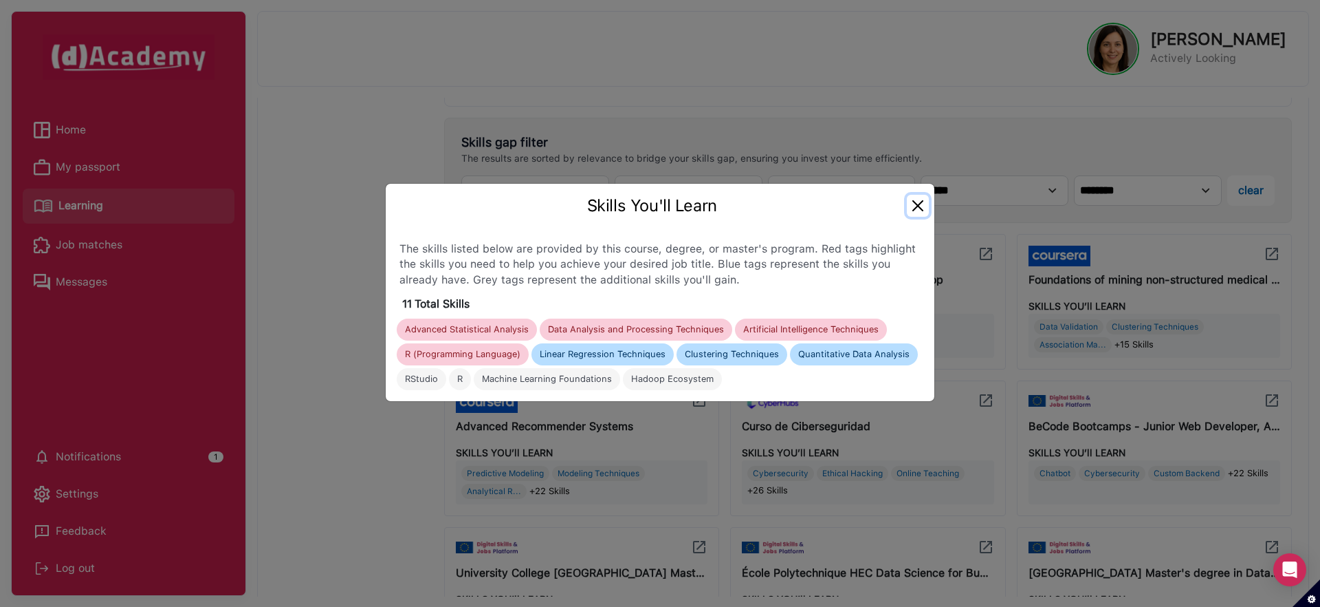
click at [923, 206] on button "Close" at bounding box center [918, 206] width 22 height 22
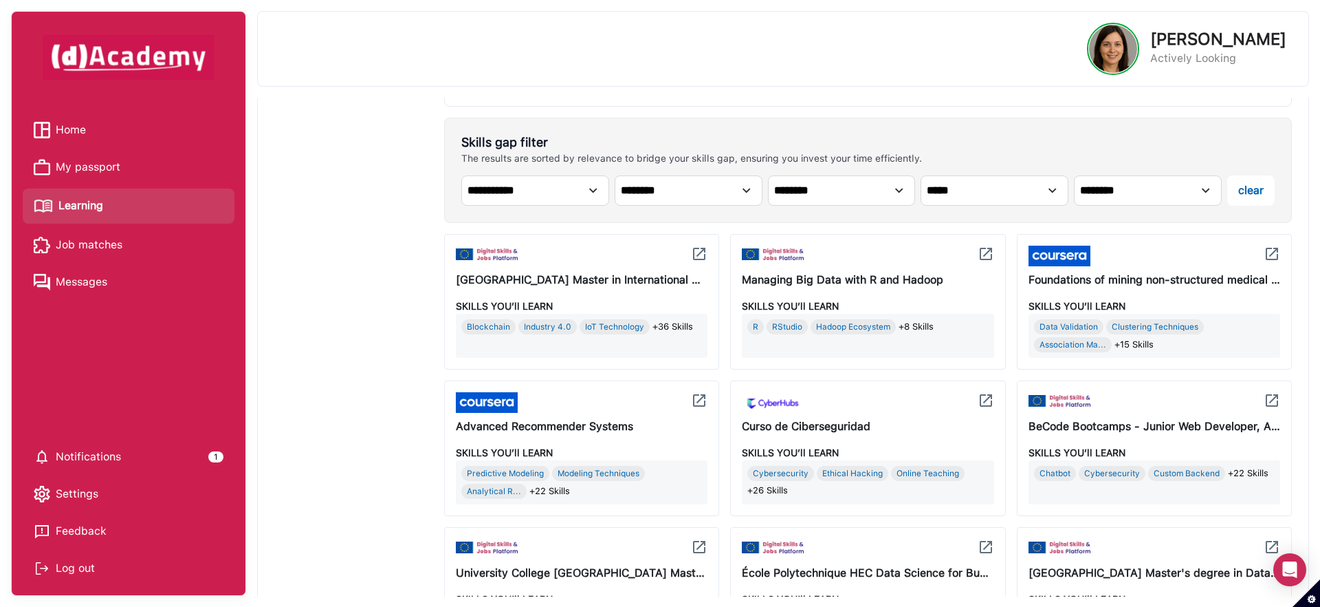
scroll to position [1155, 0]
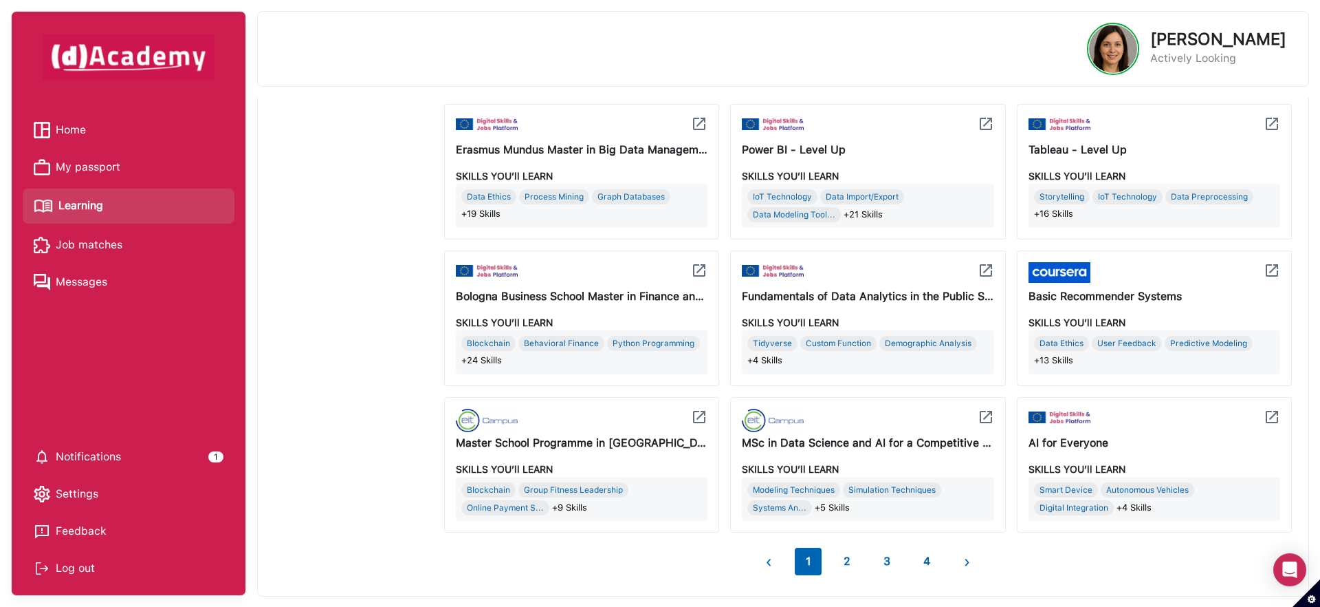
click at [890, 449] on div "MSc in Data Science and AI for a Competitive Manufacturing" at bounding box center [868, 443] width 252 height 17
click at [880, 492] on div "Simulation Techniques" at bounding box center [892, 489] width 98 height 15
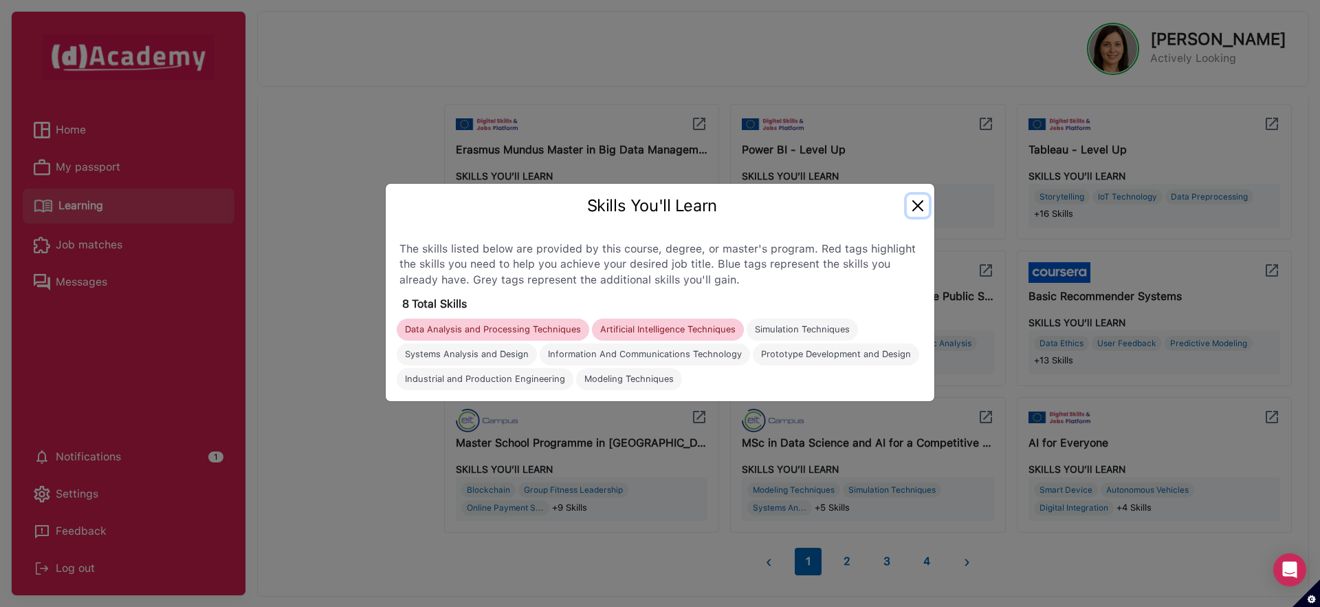
click at [922, 206] on button "Close" at bounding box center [918, 206] width 22 height 22
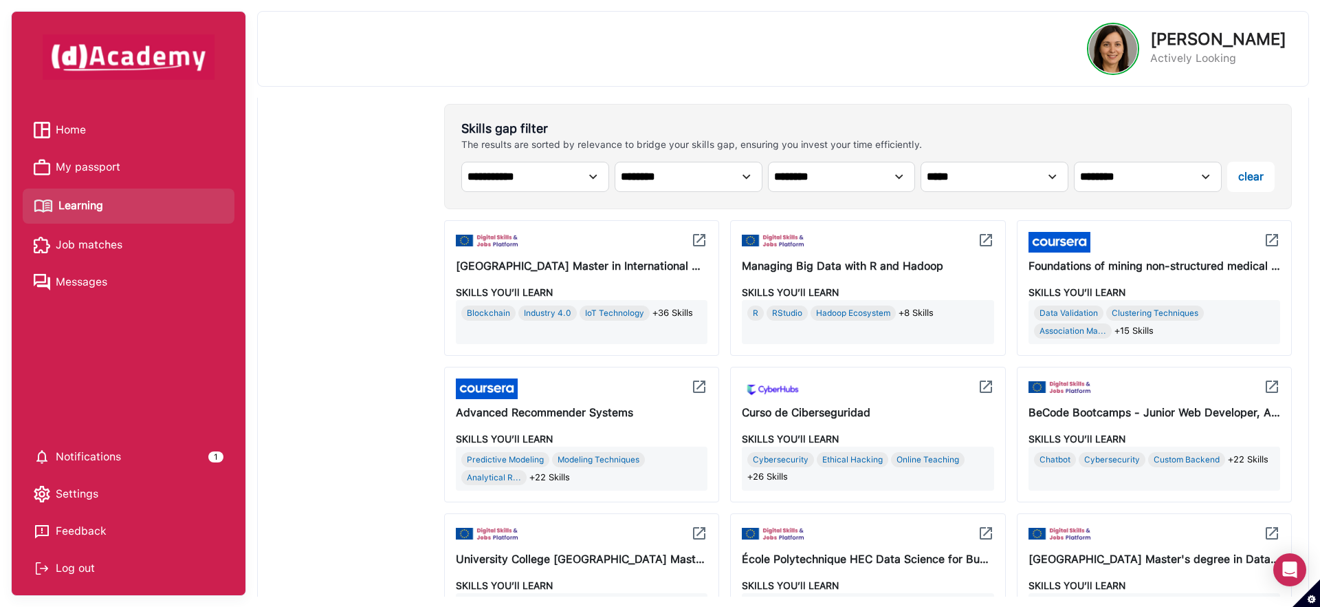
scroll to position [444, 0]
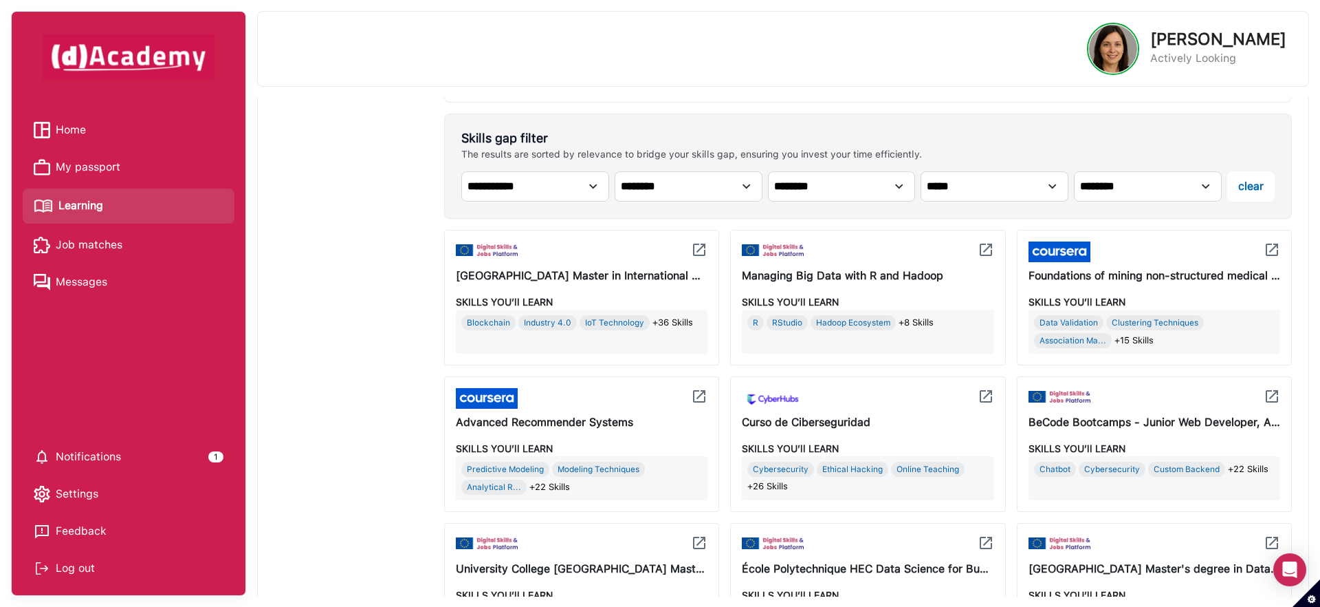
click at [856, 274] on div "Managing Big Data with R and Hadoop" at bounding box center [868, 276] width 252 height 17
click at [820, 296] on div "SKILLS YOU’ll LEARN" at bounding box center [868, 302] width 252 height 14
click at [784, 257] on div at bounding box center [773, 251] width 62 height 21
click at [784, 284] on div "Managing Big Data with R and Hadoop SKILLS YOU’ll LEARN R RStudio Hadoop Ecosys…" at bounding box center [867, 297] width 275 height 135
click at [784, 325] on div "RStudio" at bounding box center [787, 322] width 41 height 15
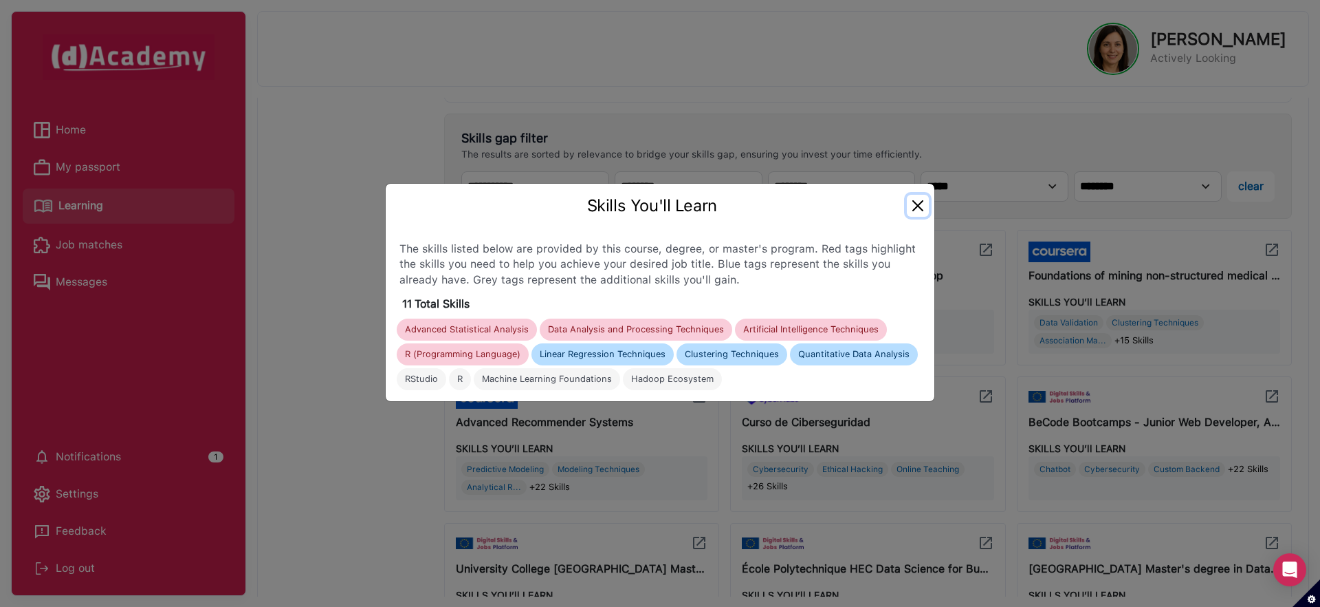
click at [917, 202] on button "Close" at bounding box center [918, 206] width 22 height 22
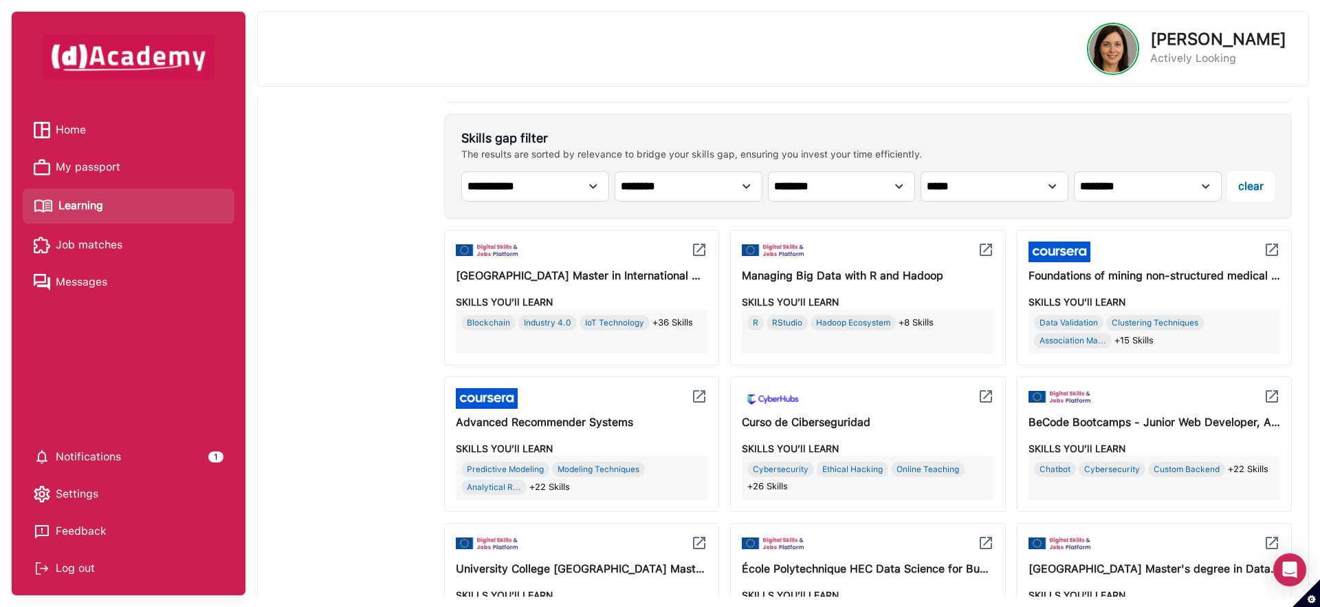
click at [986, 248] on img at bounding box center [986, 249] width 17 height 17
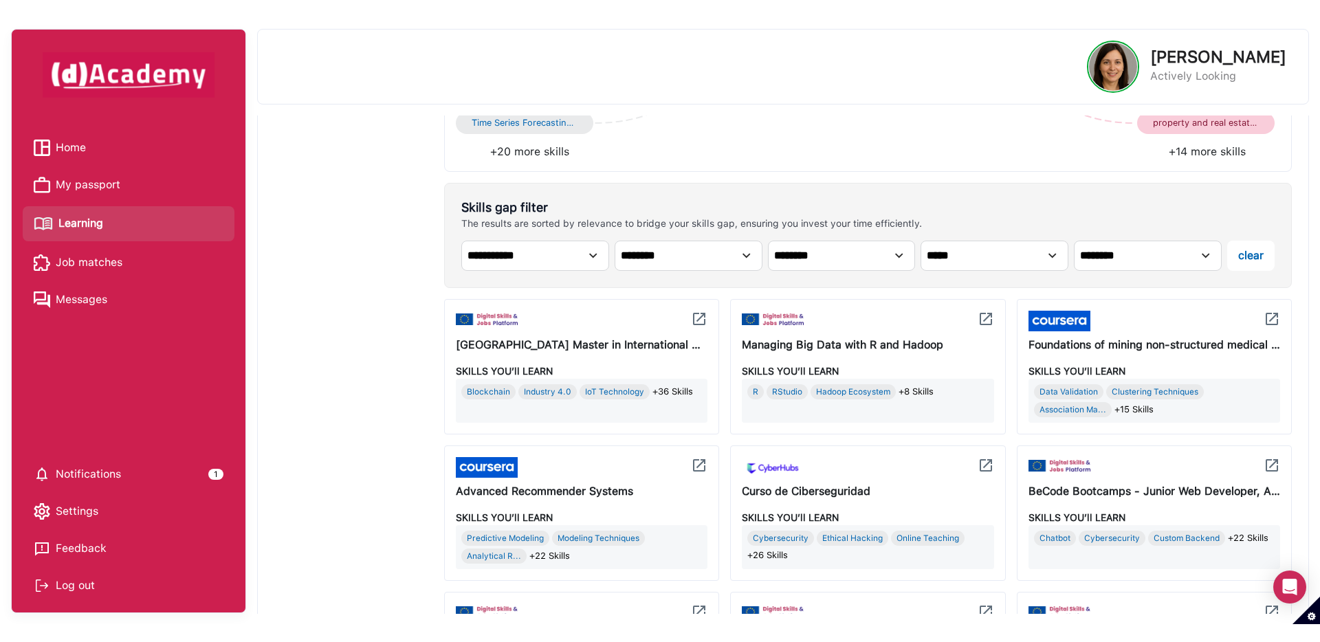
scroll to position [447, 0]
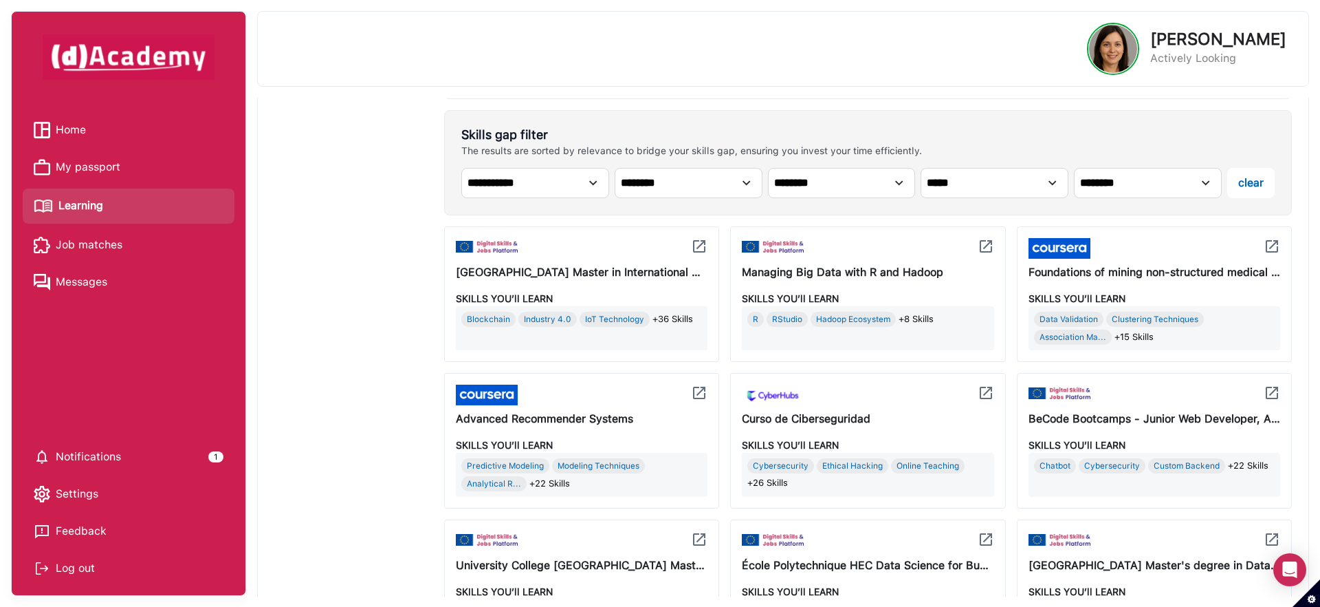
click at [588, 175] on select "**********" at bounding box center [535, 183] width 148 height 30
click at [948, 197] on div "**********" at bounding box center [868, 162] width 848 height 105
click at [950, 188] on select "**********" at bounding box center [995, 183] width 148 height 30
click at [580, 175] on select "**********" at bounding box center [535, 183] width 148 height 30
click at [689, 188] on select "**********" at bounding box center [689, 183] width 148 height 30
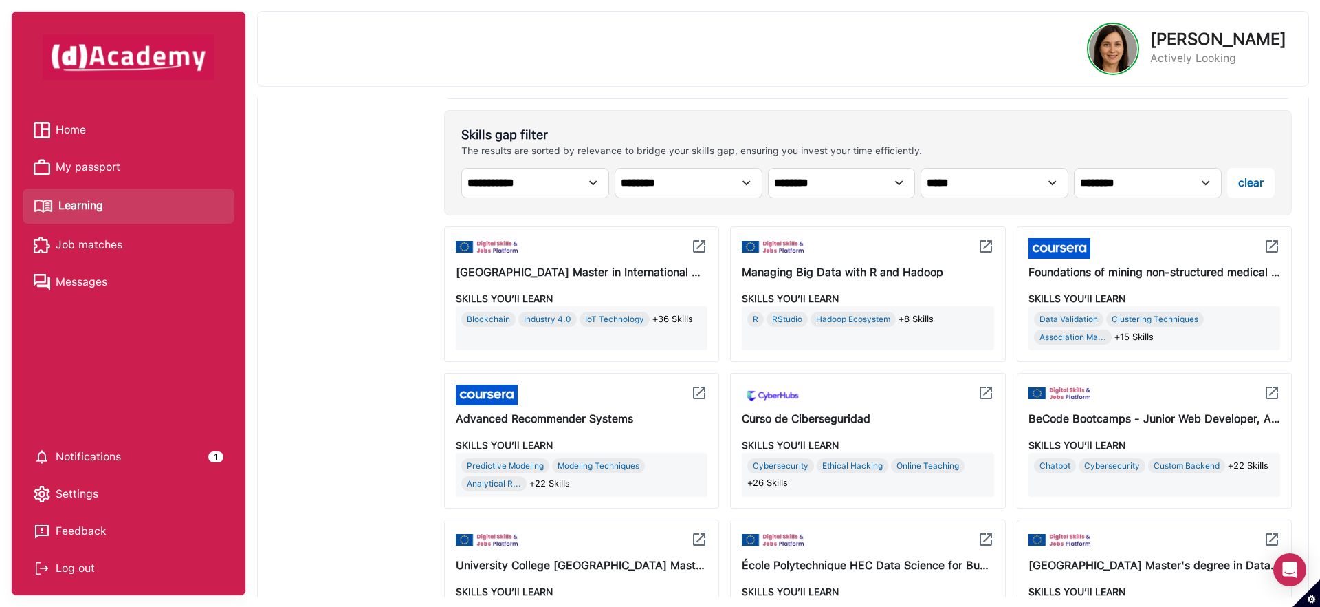
click at [581, 184] on select "**********" at bounding box center [535, 183] width 148 height 30
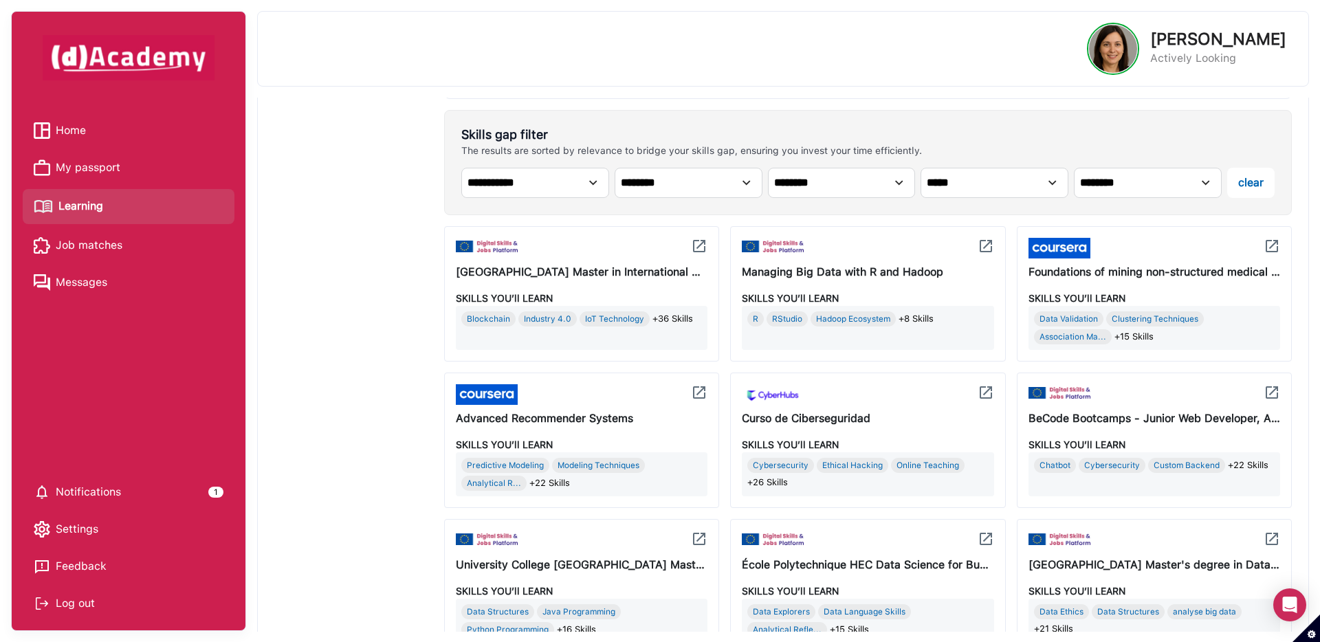
click at [580, 187] on select "**********" at bounding box center [535, 183] width 148 height 30
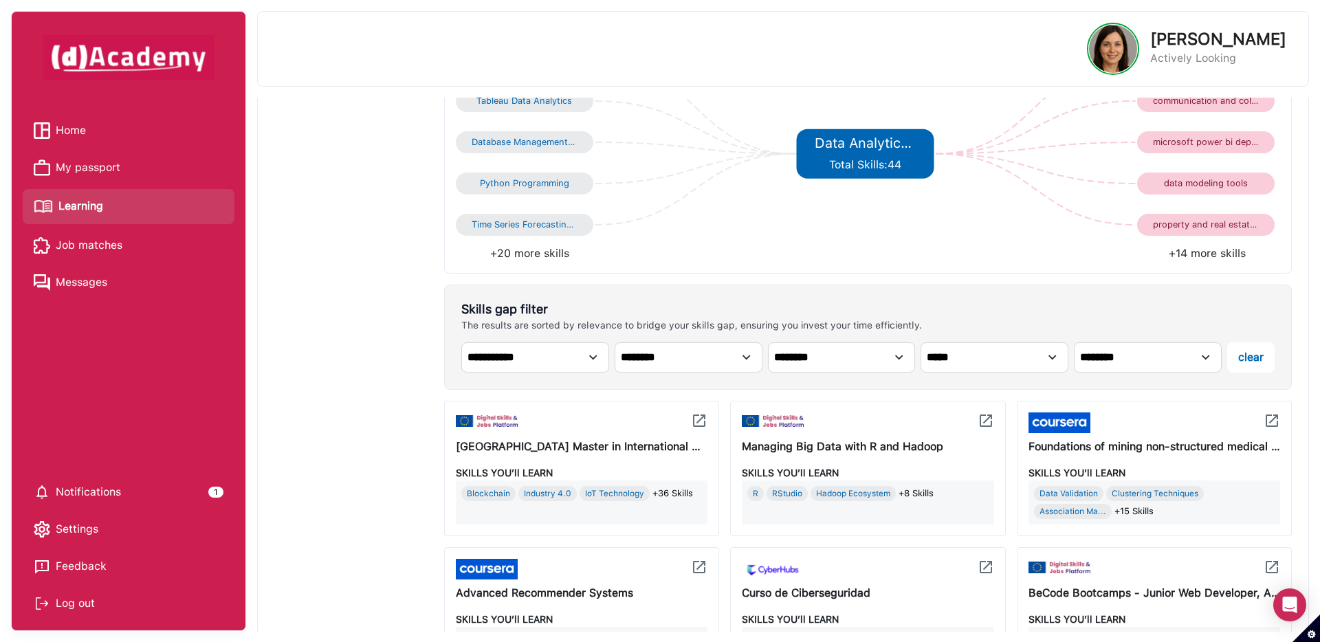
scroll to position [413, 0]
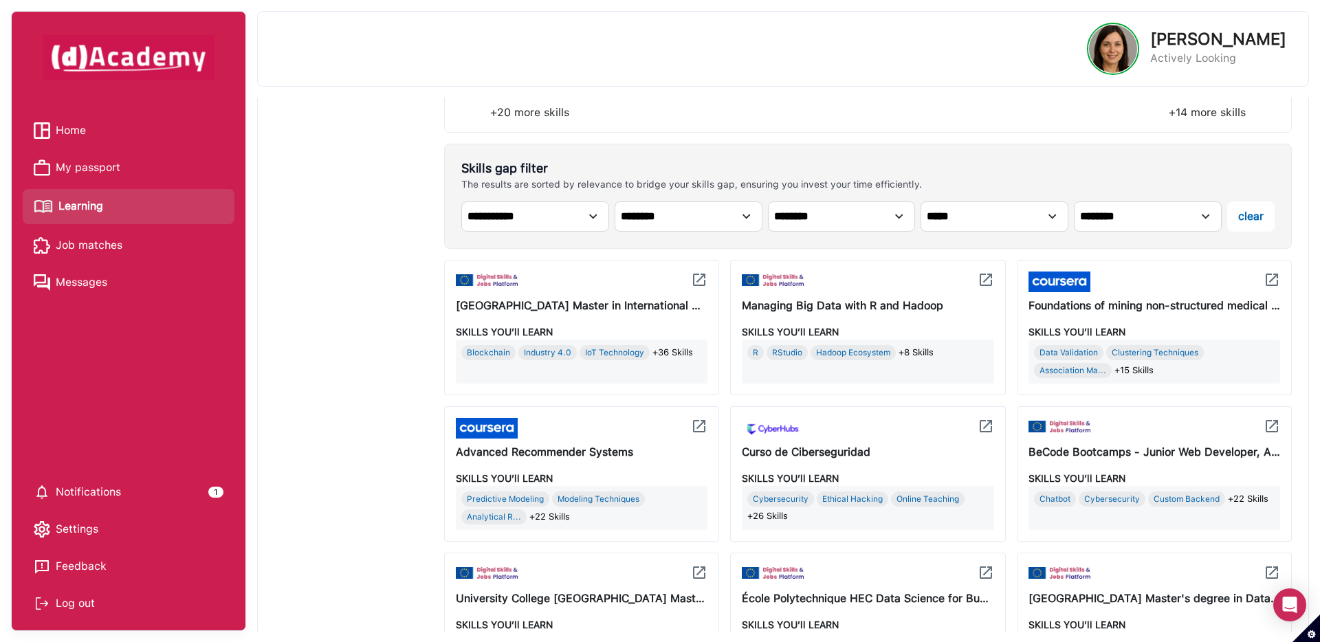
click at [393, 338] on div "All Courses Matched (80)" at bounding box center [359, 566] width 170 height 1510
click at [1129, 356] on div "Clustering Techniques" at bounding box center [1156, 352] width 98 height 15
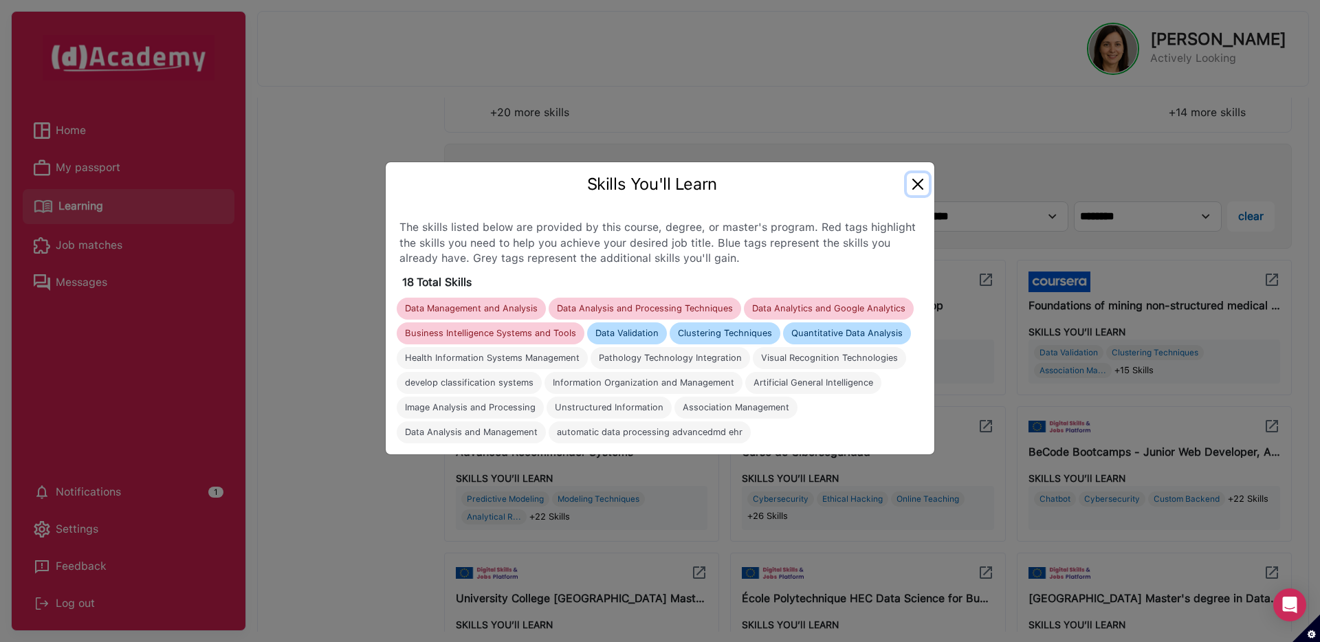
click at [915, 190] on button "Close" at bounding box center [918, 184] width 22 height 22
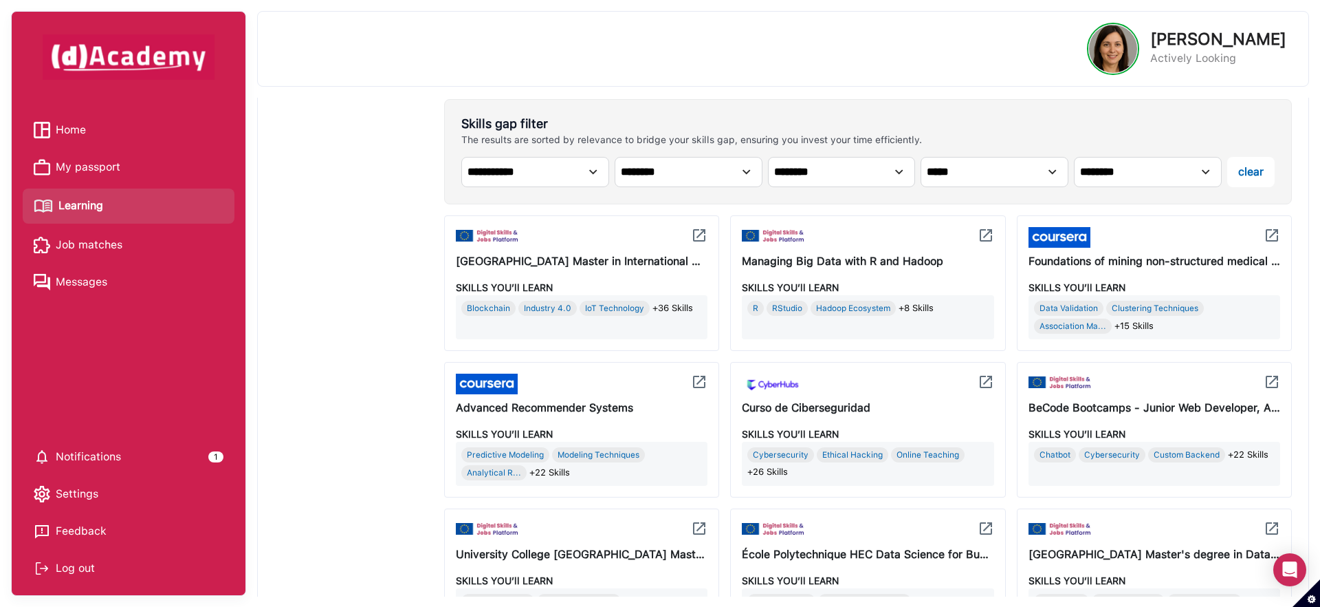
scroll to position [457, 0]
click at [874, 309] on div "Hadoop Ecosystem" at bounding box center [853, 308] width 85 height 15
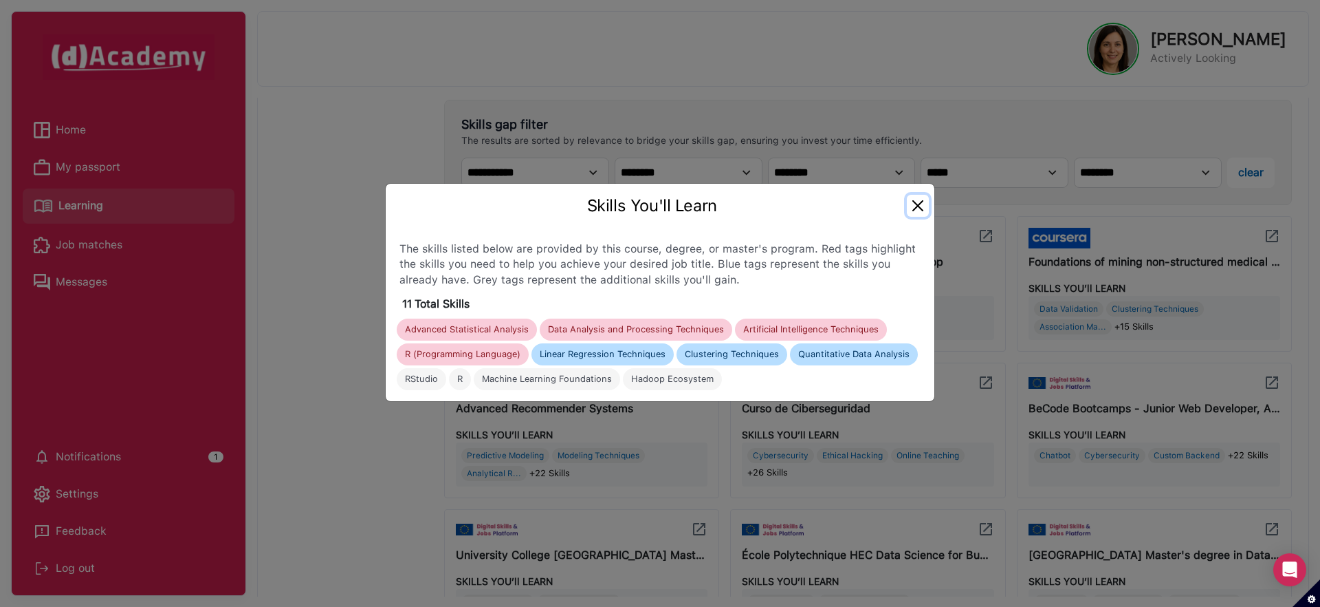
click at [911, 211] on button "Close" at bounding box center [918, 206] width 22 height 22
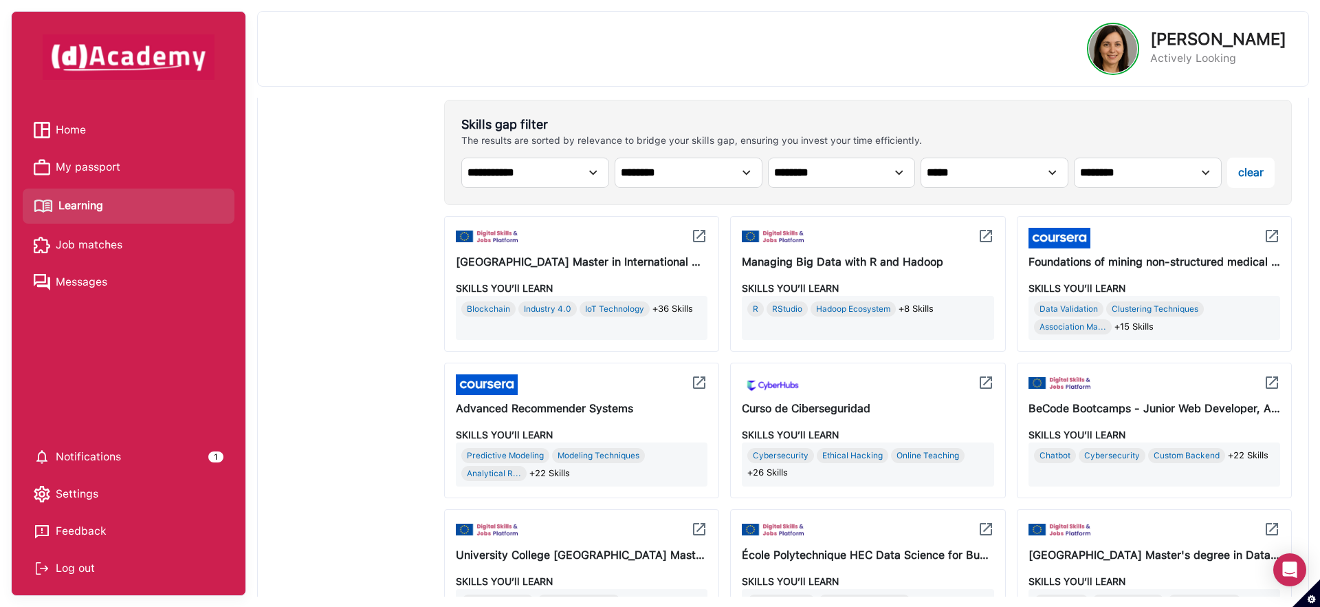
click at [616, 451] on div "Modeling Techniques" at bounding box center [598, 455] width 93 height 15
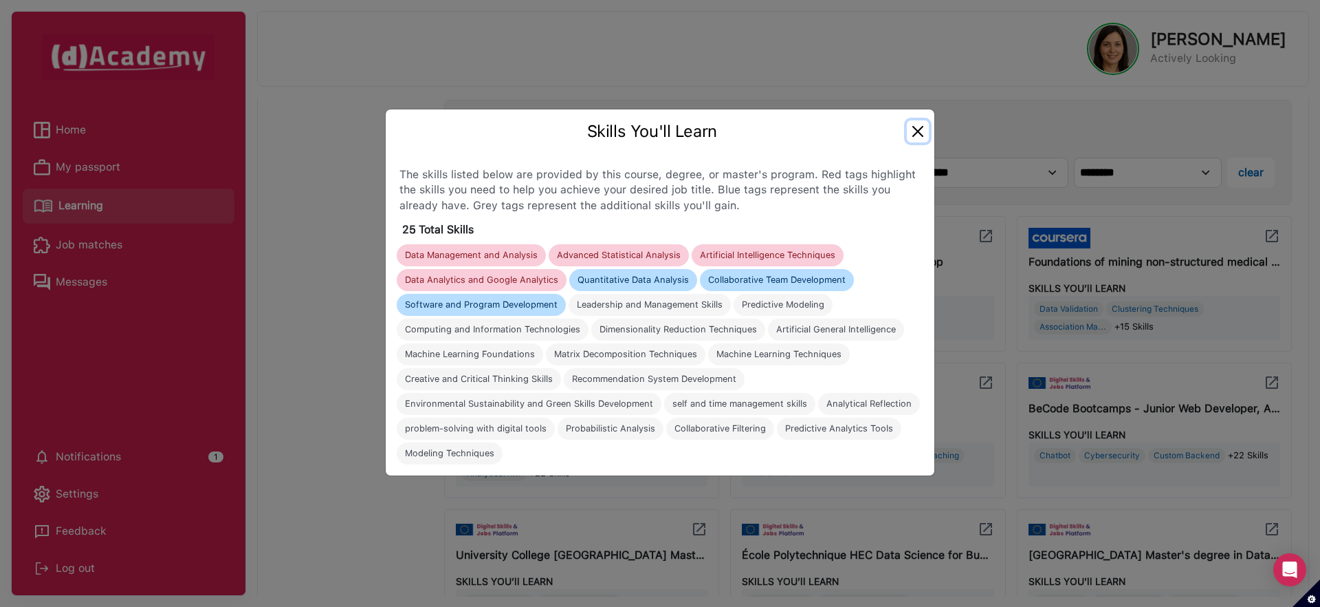
click at [915, 135] on button "Close" at bounding box center [918, 131] width 22 height 22
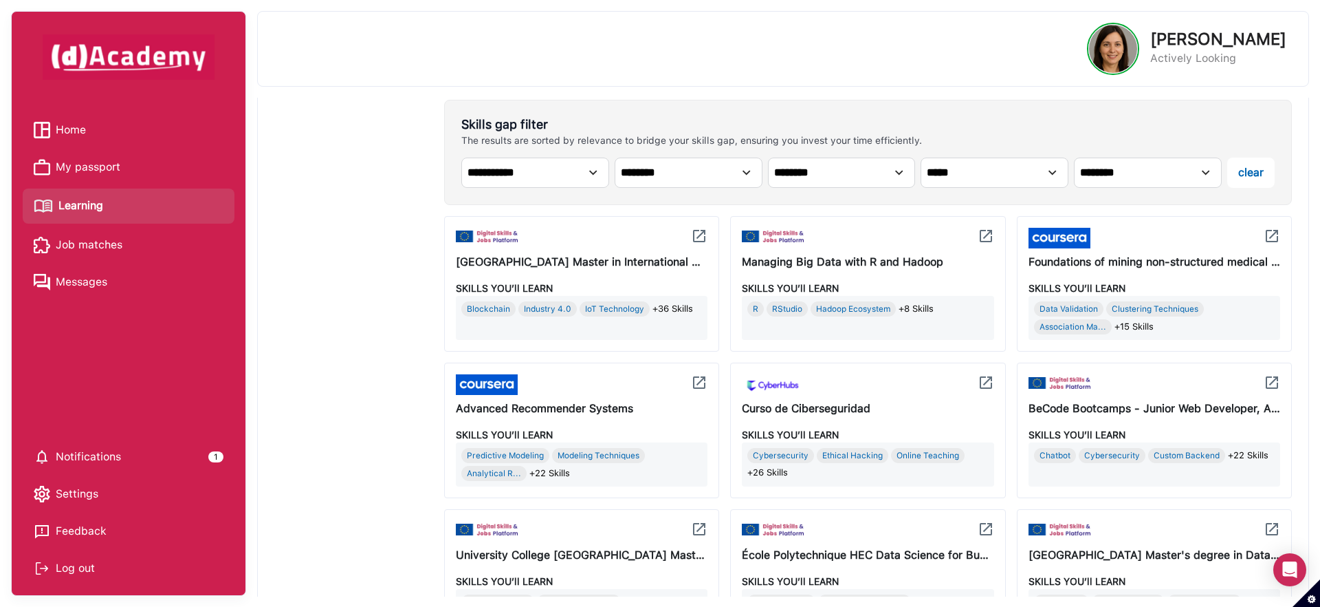
click at [699, 386] on img at bounding box center [699, 382] width 17 height 17
click at [71, 140] on span "Home" at bounding box center [71, 130] width 30 height 21
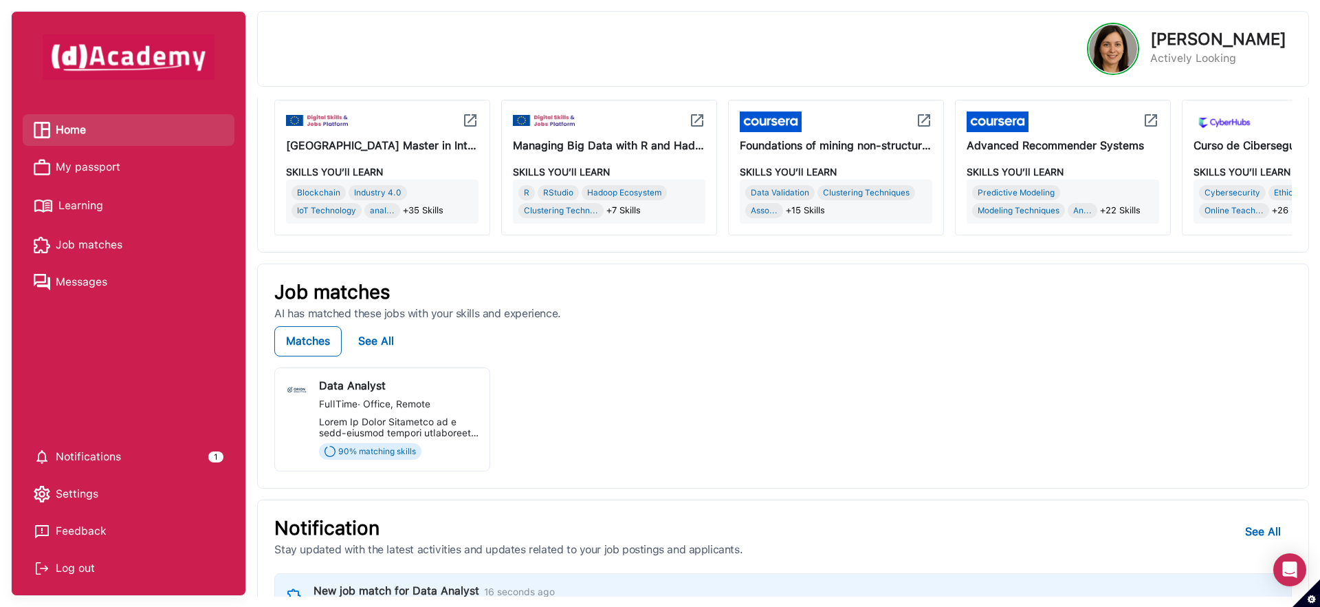
scroll to position [359, 0]
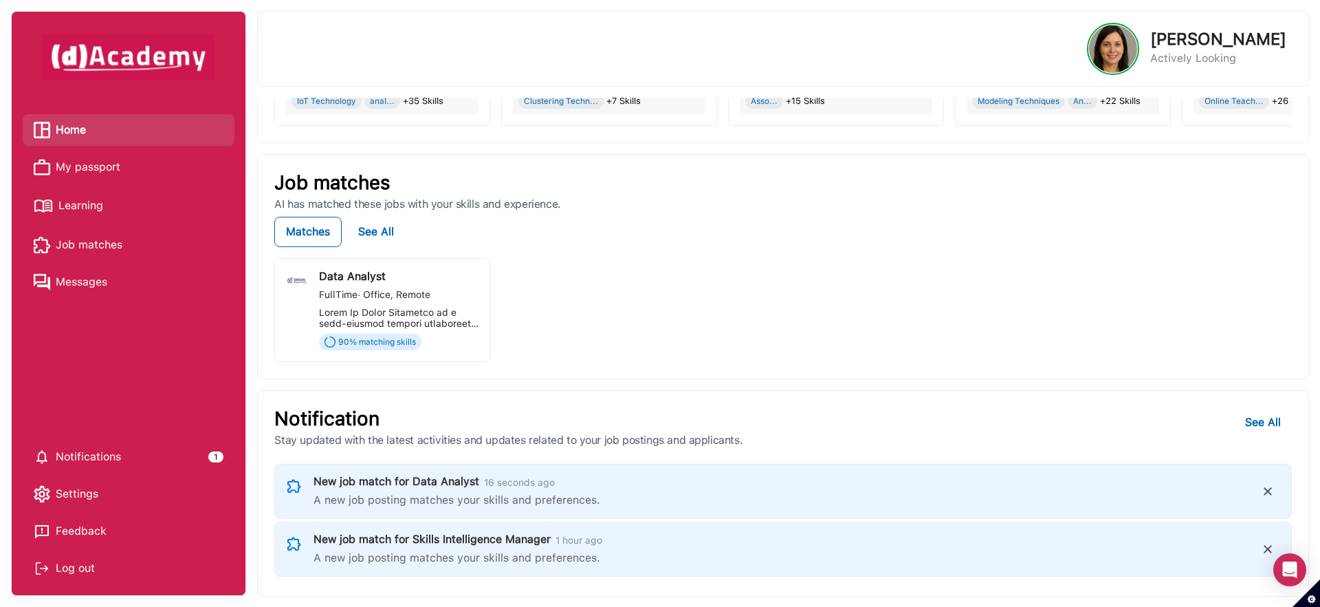
click at [448, 289] on div "FullTime · Office, Remote" at bounding box center [399, 294] width 160 height 14
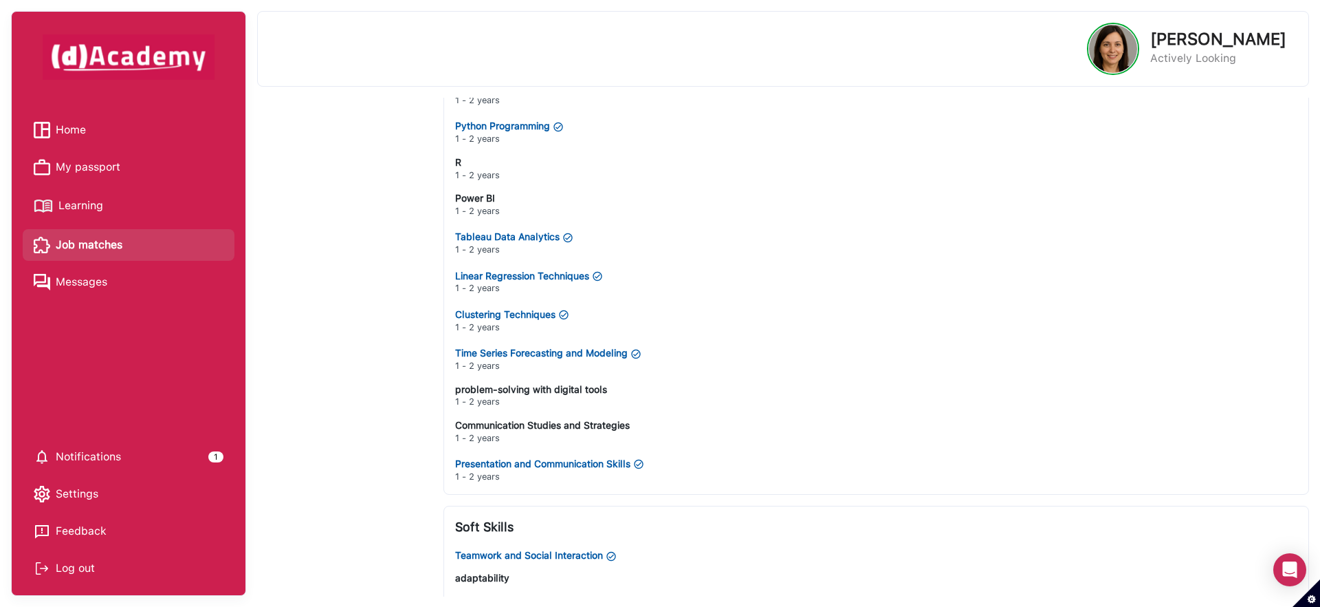
scroll to position [1042, 0]
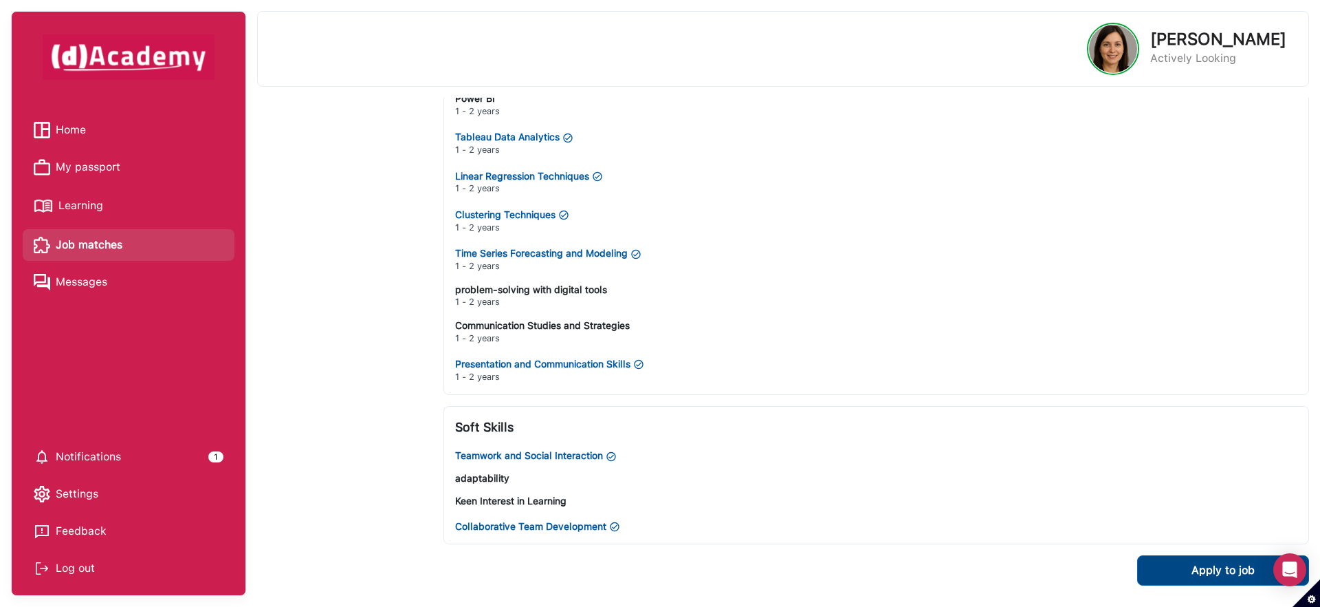
click at [1158, 567] on button "Apply to job" at bounding box center [1224, 570] width 172 height 30
